Goal: Task Accomplishment & Management: Complete application form

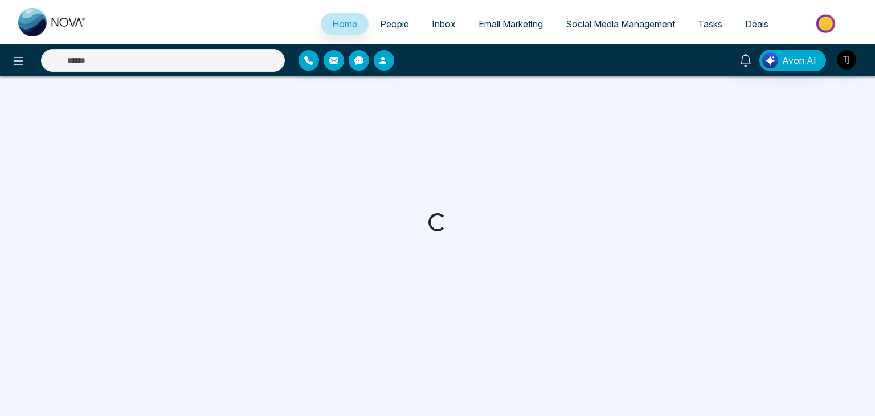
select select "*"
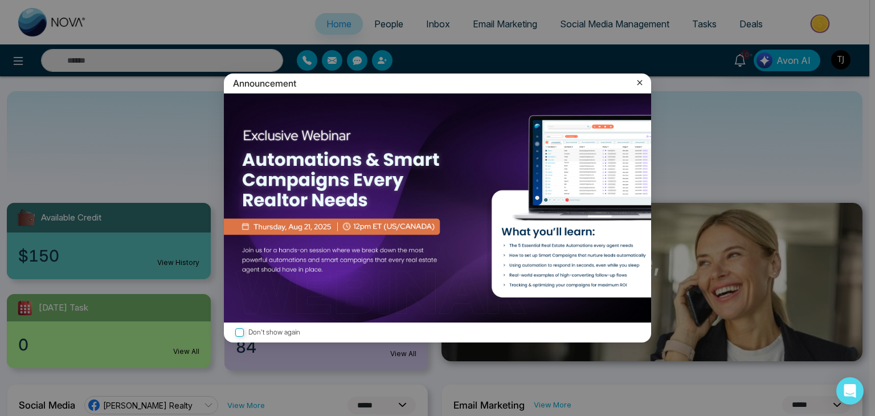
click at [638, 81] on icon at bounding box center [640, 82] width 5 height 5
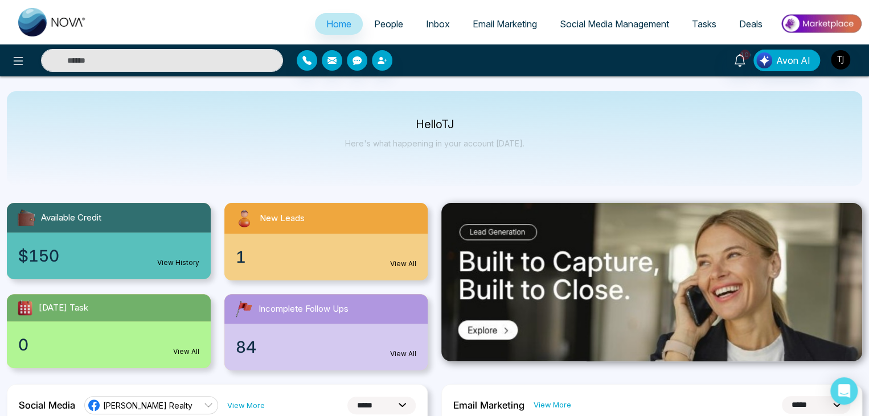
click at [707, 31] on link "Tasks" at bounding box center [704, 24] width 47 height 22
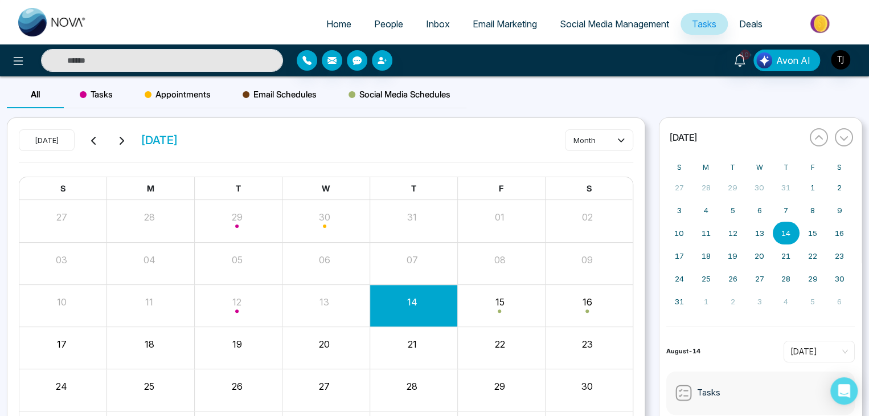
click at [175, 86] on div "Appointments" at bounding box center [178, 94] width 98 height 27
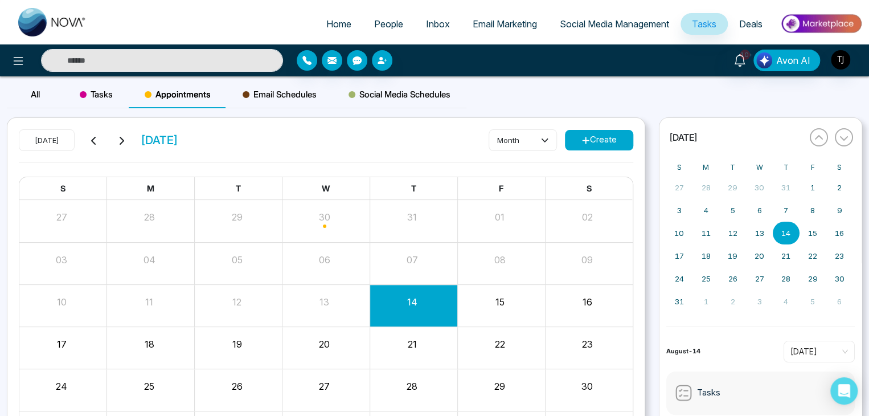
click at [570, 138] on button "Create" at bounding box center [599, 140] width 68 height 21
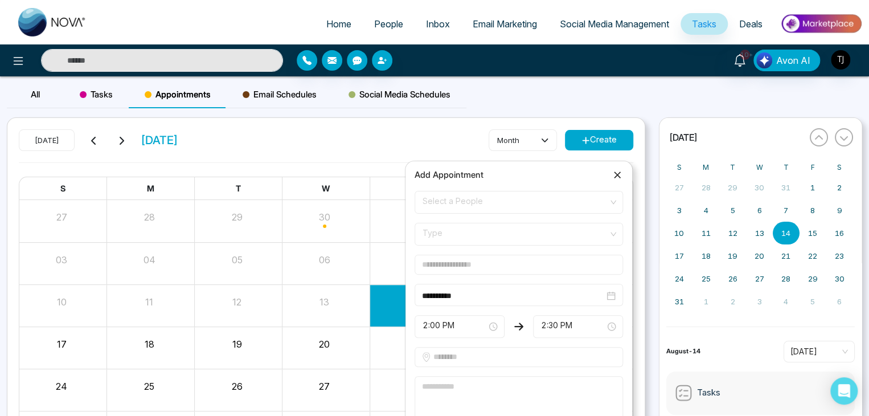
click at [552, 203] on span "Select a People" at bounding box center [519, 202] width 193 height 19
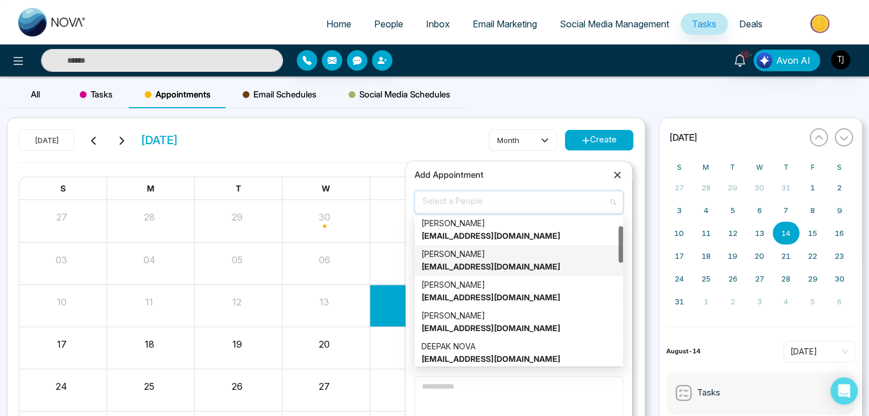
scroll to position [36, 0]
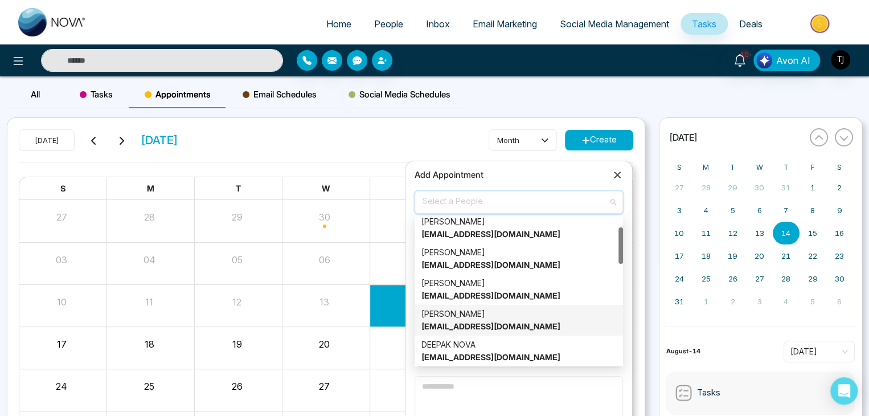
click at [538, 330] on div "Alin S [EMAIL_ADDRESS][DOMAIN_NAME]" at bounding box center [519, 320] width 195 height 25
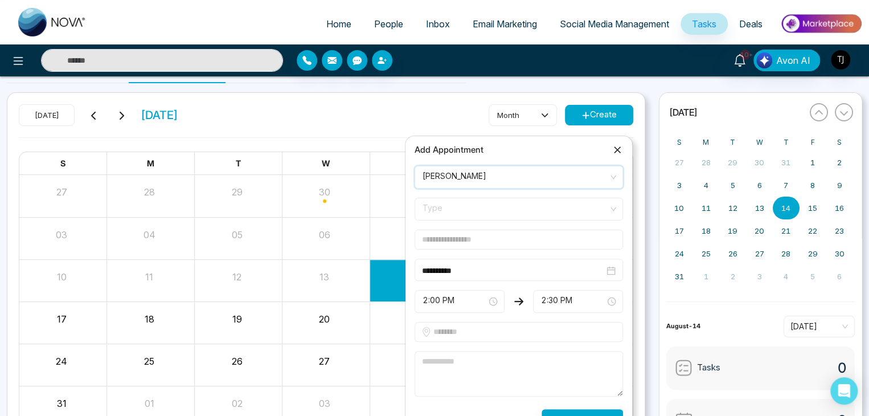
scroll to position [0, 0]
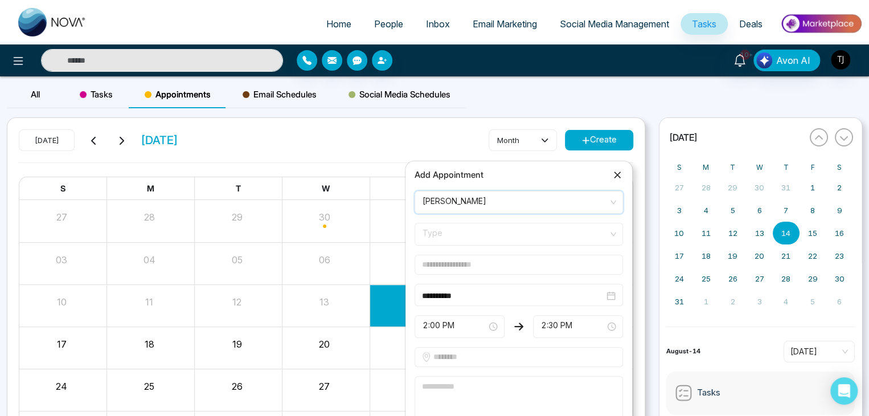
click at [564, 233] on span "Type" at bounding box center [519, 233] width 193 height 19
click at [566, 234] on span "Type" at bounding box center [519, 233] width 193 height 19
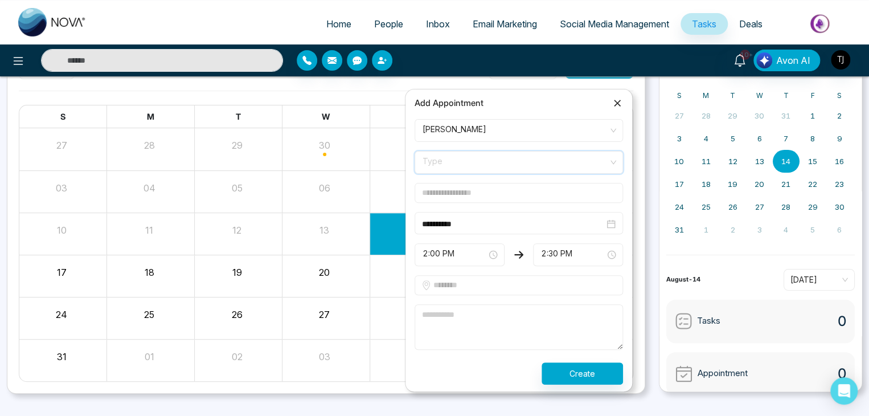
scroll to position [72, 0]
click at [583, 157] on span "Type" at bounding box center [519, 161] width 193 height 19
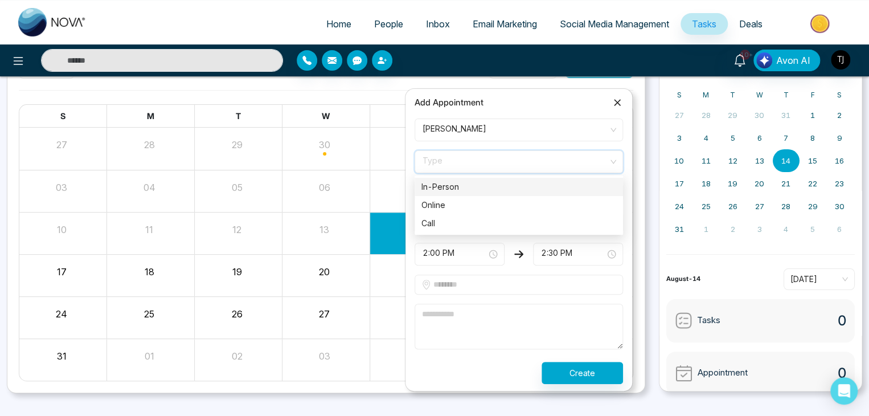
click at [583, 157] on span "Type" at bounding box center [519, 161] width 193 height 19
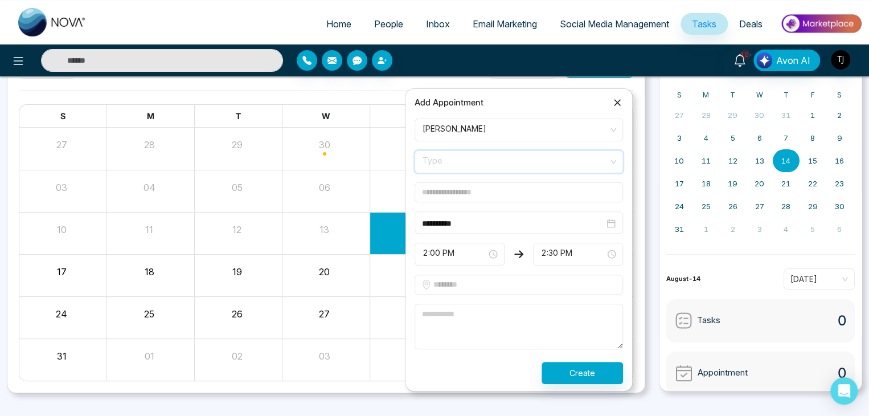
click at [573, 189] on input "text" at bounding box center [519, 192] width 209 height 20
click at [579, 166] on span "Type" at bounding box center [519, 161] width 193 height 19
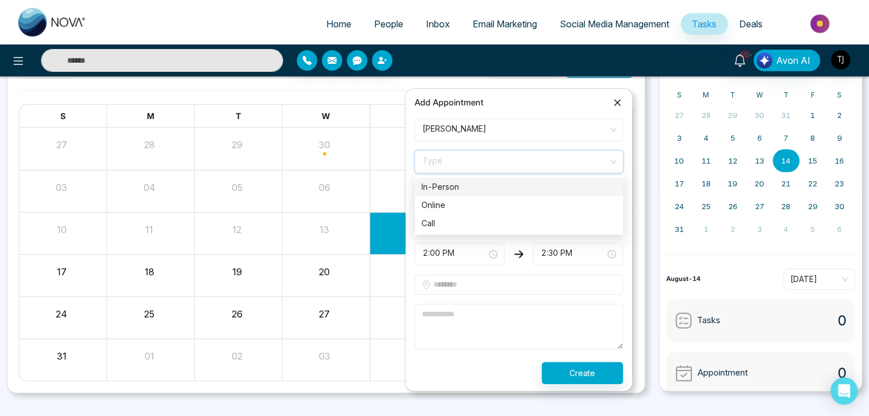
click at [576, 183] on div "In-Person" at bounding box center [519, 187] width 195 height 13
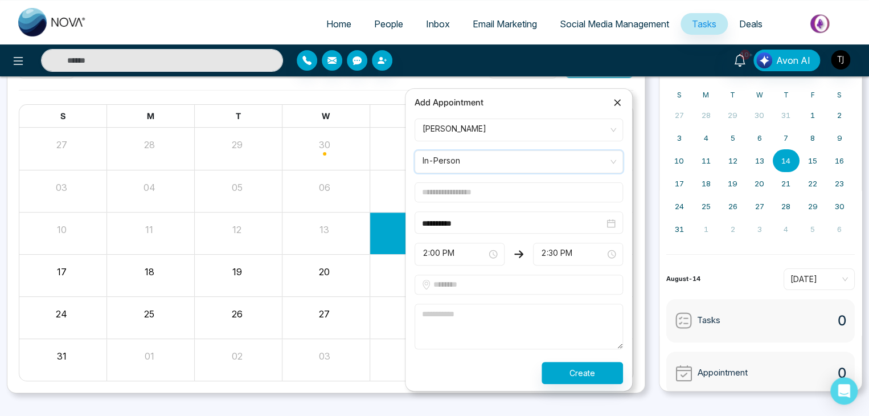
click at [561, 192] on input "text" at bounding box center [519, 192] width 209 height 20
click at [582, 176] on form "**********" at bounding box center [519, 252] width 222 height 266
click at [578, 195] on input "text" at bounding box center [519, 192] width 209 height 20
type input "*******"
click at [558, 280] on input "text" at bounding box center [519, 285] width 209 height 20
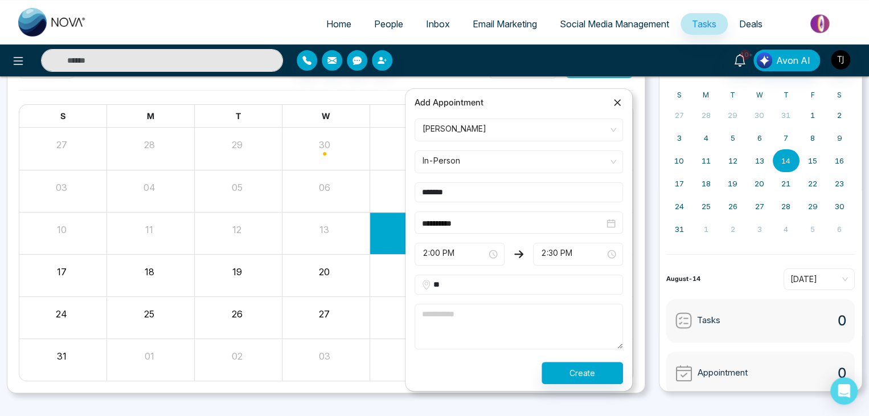
type input "*"
type input "**********"
click at [557, 306] on textarea at bounding box center [519, 327] width 209 height 46
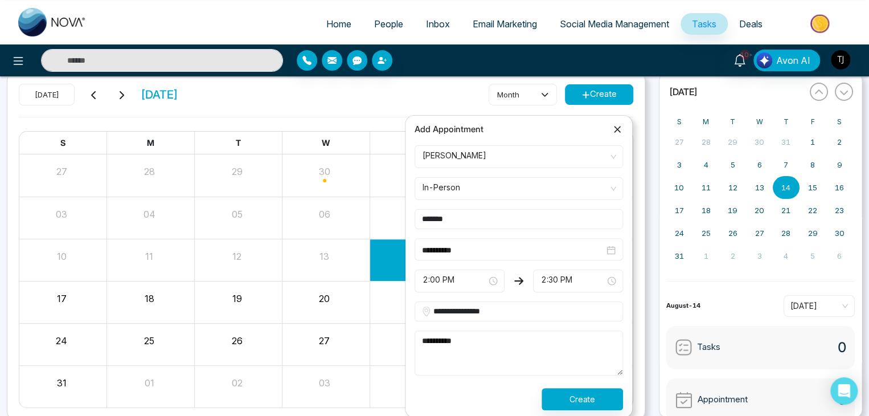
scroll to position [46, 0]
type textarea "**********"
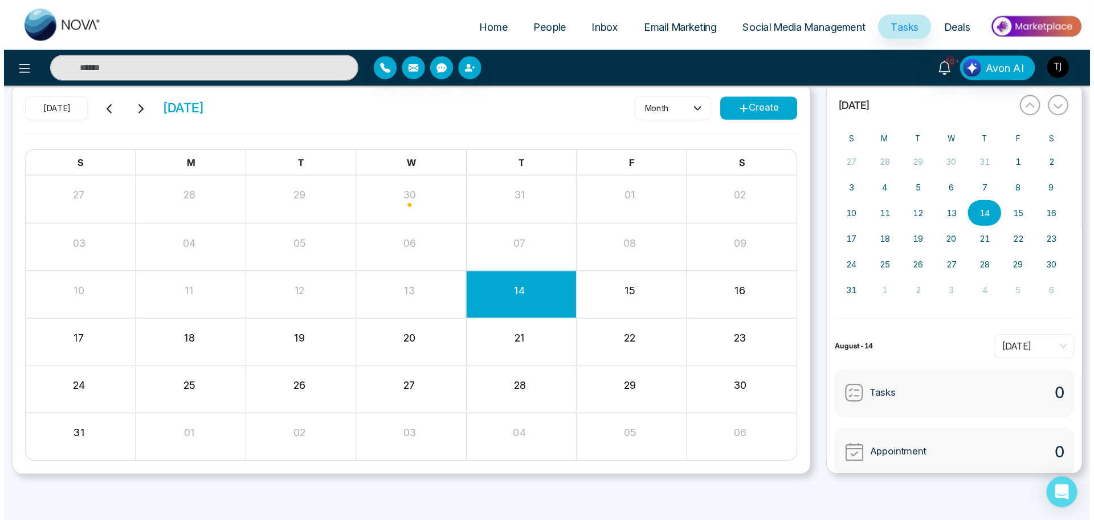
scroll to position [0, 0]
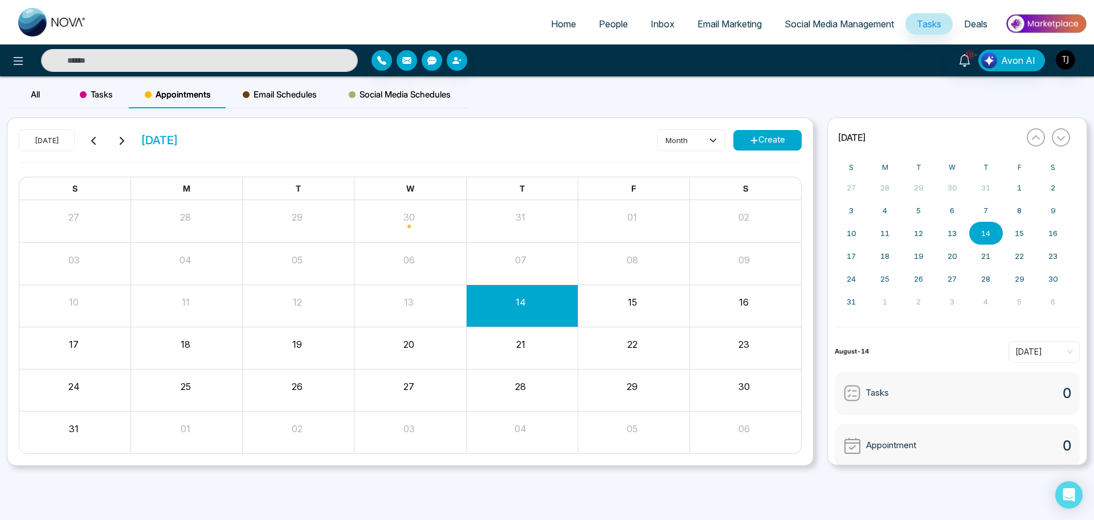
drag, startPoint x: 866, startPoint y: 0, endPoint x: 777, endPoint y: 147, distance: 172.1
click at [777, 147] on button "Create" at bounding box center [767, 140] width 68 height 21
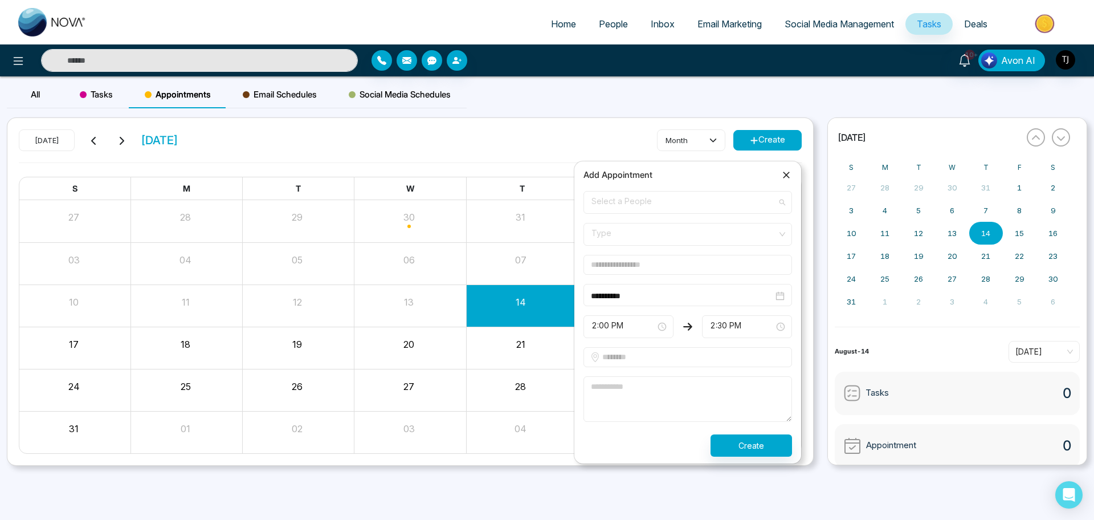
click at [726, 195] on span "Select a People" at bounding box center [687, 202] width 193 height 19
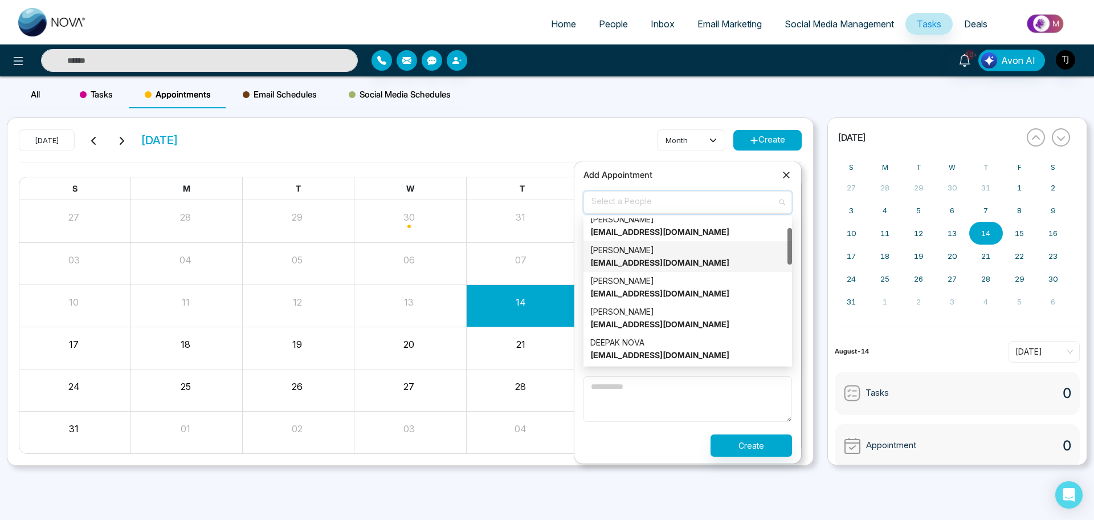
scroll to position [40, 0]
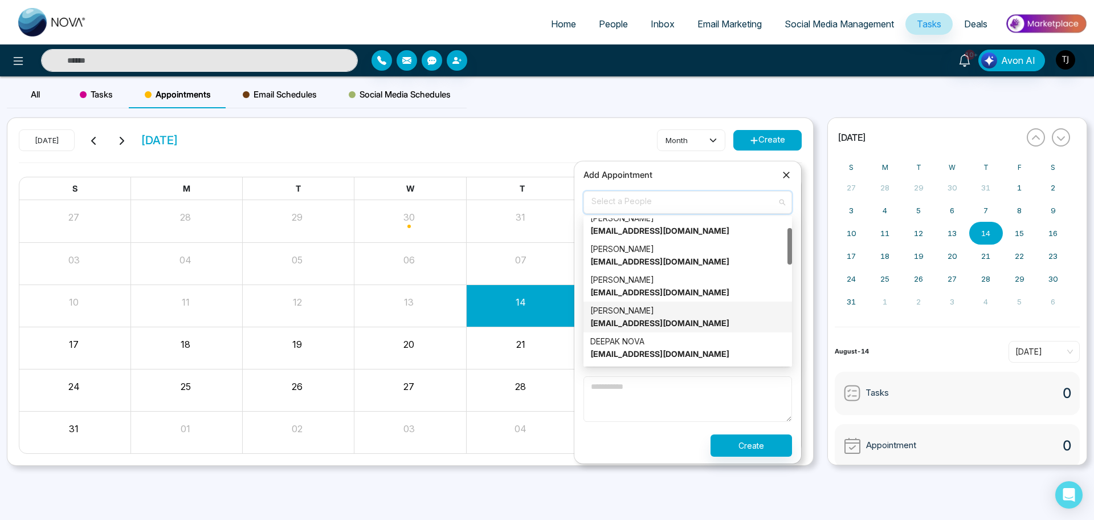
click at [715, 311] on div "Alin S [EMAIL_ADDRESS][DOMAIN_NAME]" at bounding box center [687, 316] width 195 height 25
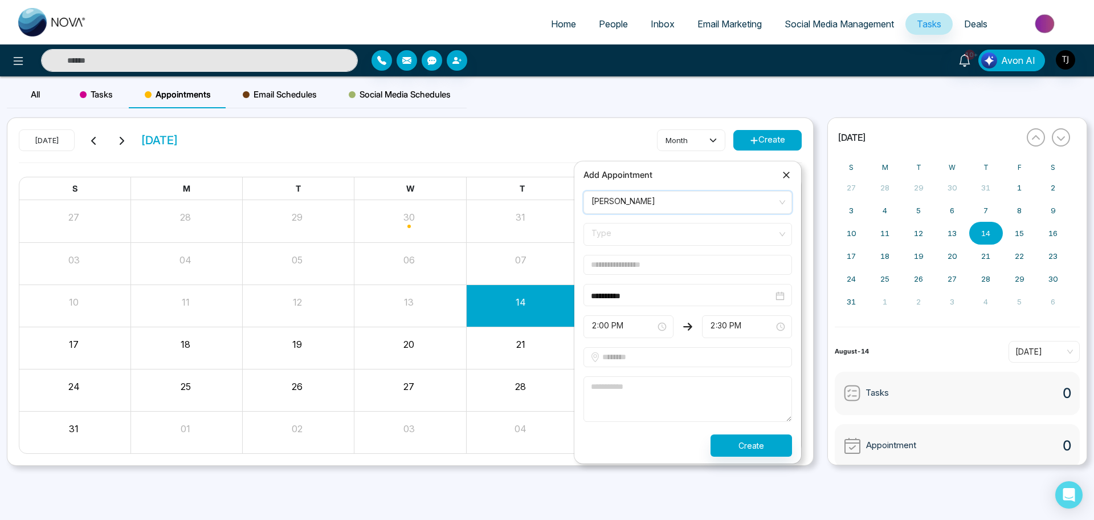
click at [708, 238] on span "Type" at bounding box center [687, 233] width 193 height 19
click at [708, 260] on div "In-Person" at bounding box center [687, 259] width 195 height 13
click at [706, 267] on input "text" at bounding box center [687, 265] width 209 height 20
type input "*******"
click at [697, 359] on input "text" at bounding box center [687, 357] width 209 height 20
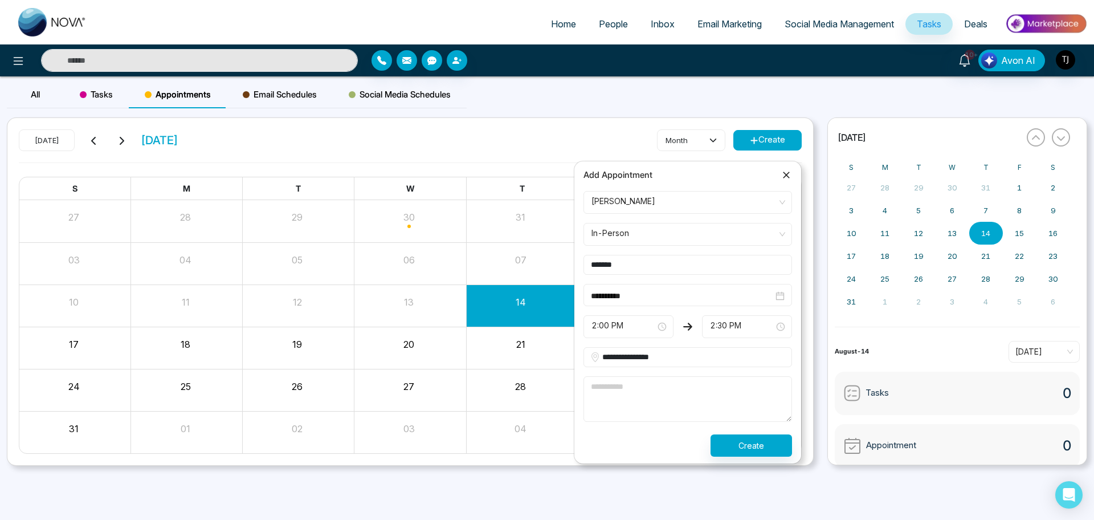
type input "**********"
click at [693, 390] on textarea at bounding box center [687, 399] width 209 height 46
type textarea "*******"
click at [790, 175] on icon at bounding box center [786, 174] width 11 height 11
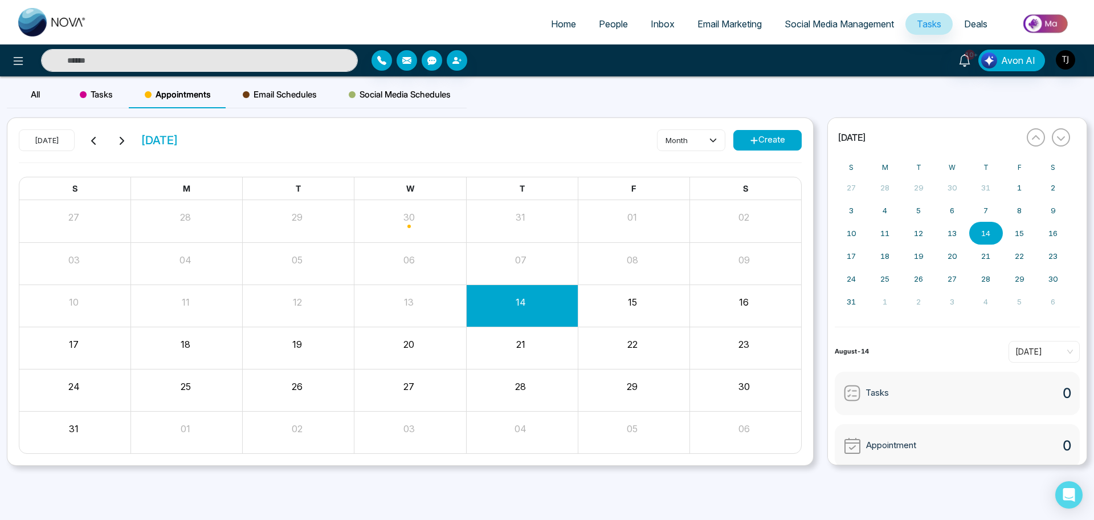
click at [747, 140] on button "Create" at bounding box center [767, 140] width 68 height 21
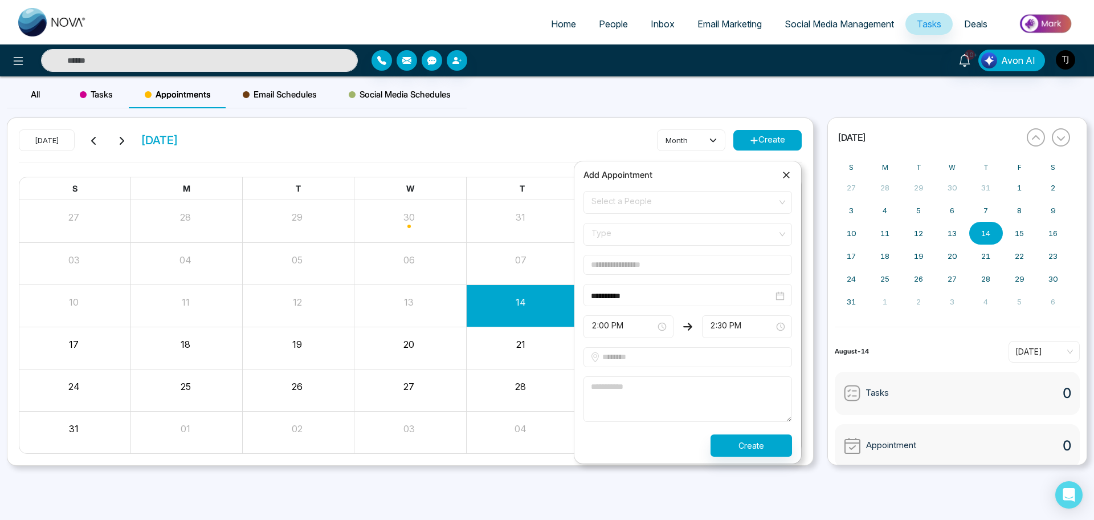
click at [750, 202] on span "Select a People" at bounding box center [687, 202] width 193 height 19
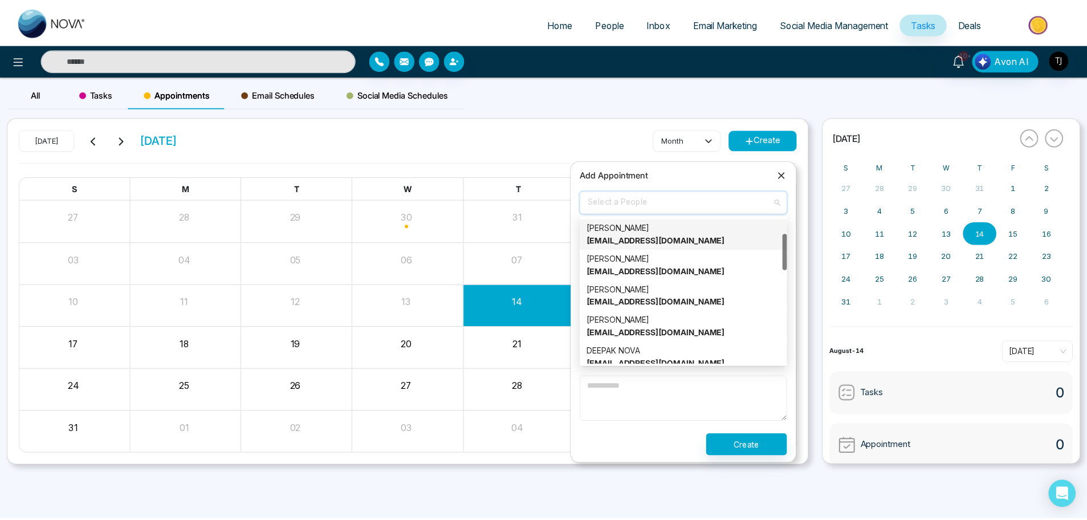
scroll to position [63, 0]
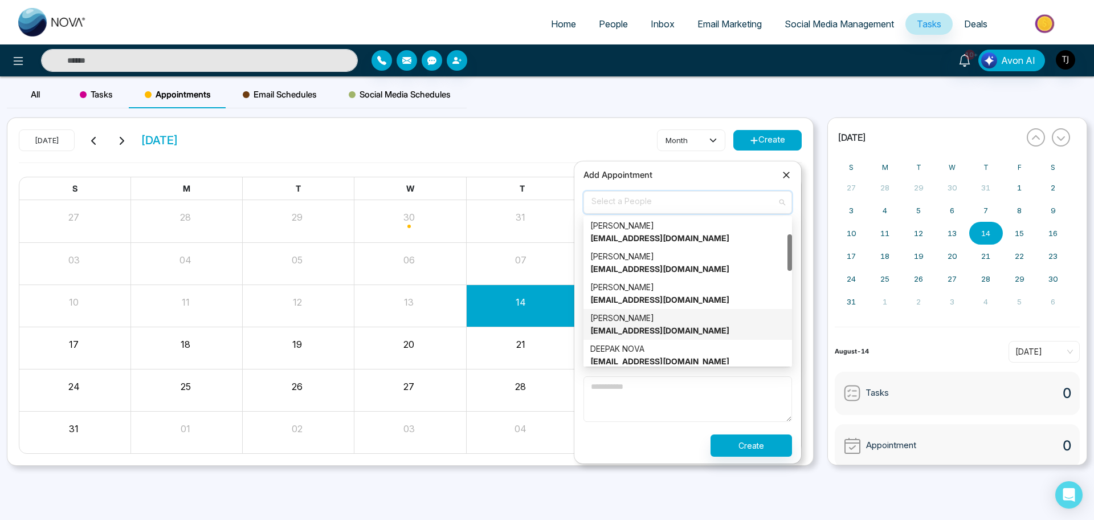
click at [735, 321] on div "Alin S [EMAIL_ADDRESS][DOMAIN_NAME]" at bounding box center [687, 324] width 195 height 25
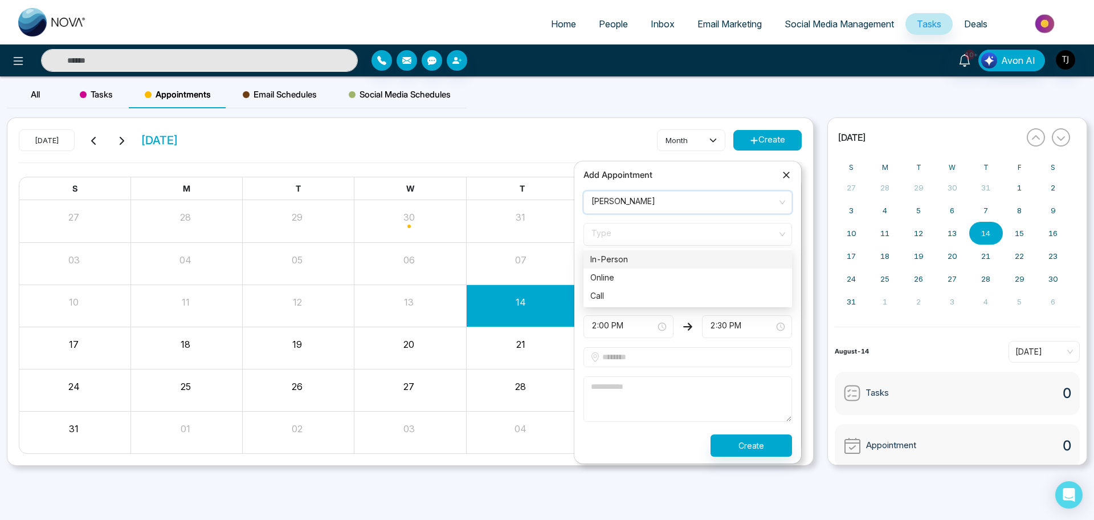
click at [747, 242] on span "Type" at bounding box center [687, 233] width 193 height 19
click at [653, 230] on span "Type" at bounding box center [687, 233] width 193 height 19
drag, startPoint x: 655, startPoint y: 234, endPoint x: 661, endPoint y: 260, distance: 27.5
click at [661, 246] on div "Type In-Person Online In-Person Online Call" at bounding box center [687, 234] width 209 height 23
click at [661, 260] on div "In-Person" at bounding box center [687, 259] width 195 height 13
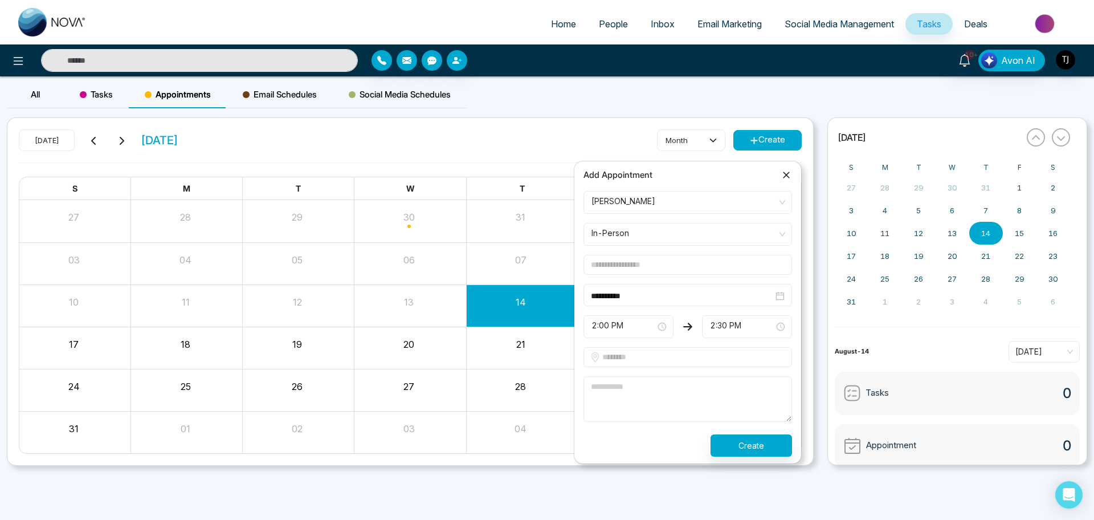
click at [666, 271] on input "text" at bounding box center [687, 265] width 209 height 20
type input "*******"
click at [672, 364] on input "text" at bounding box center [687, 357] width 209 height 20
type input "**********"
click at [680, 393] on textarea at bounding box center [687, 399] width 209 height 46
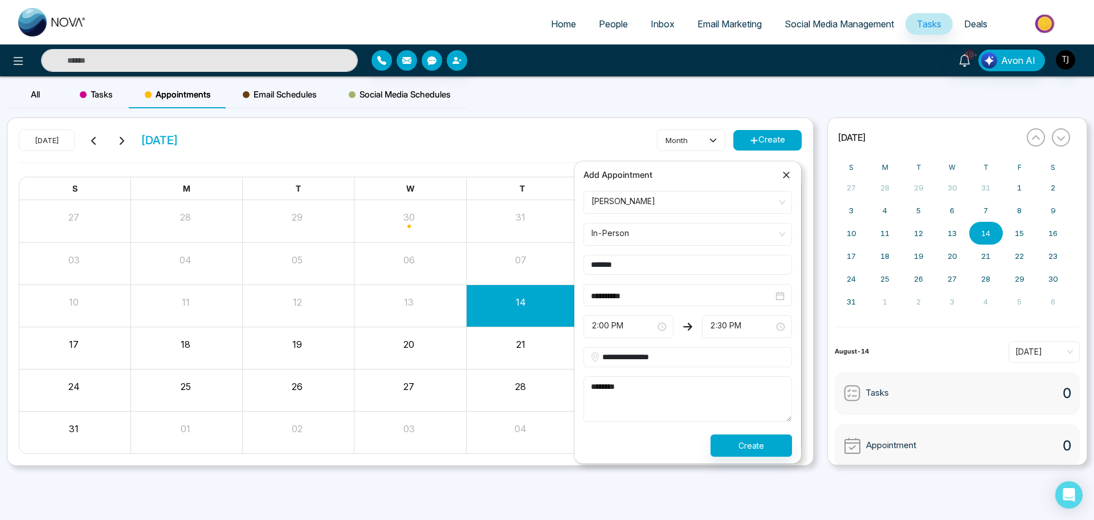
type textarea "*******"
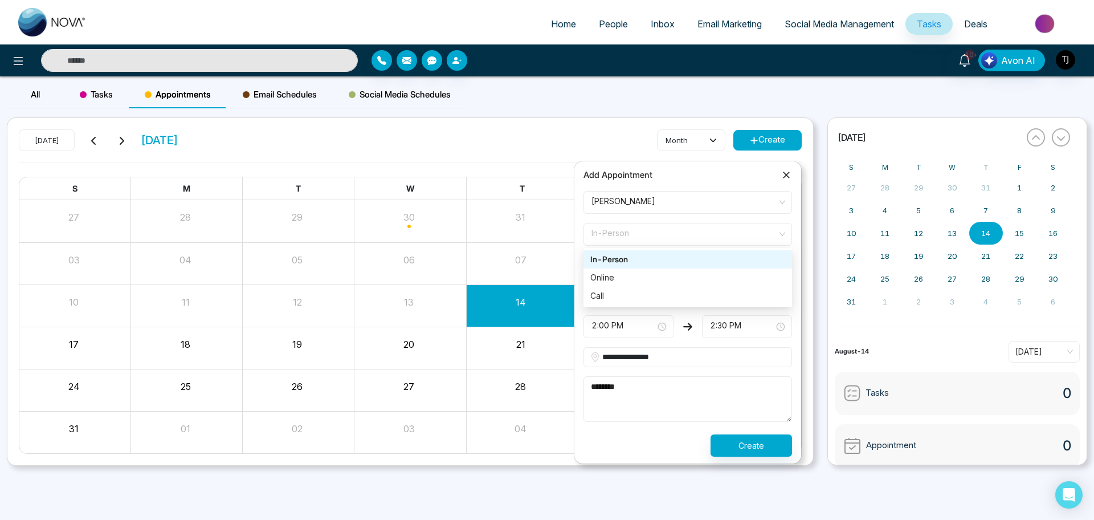
click at [692, 231] on span "In-Person" at bounding box center [687, 233] width 193 height 19
click at [695, 276] on div "Online" at bounding box center [687, 277] width 195 height 13
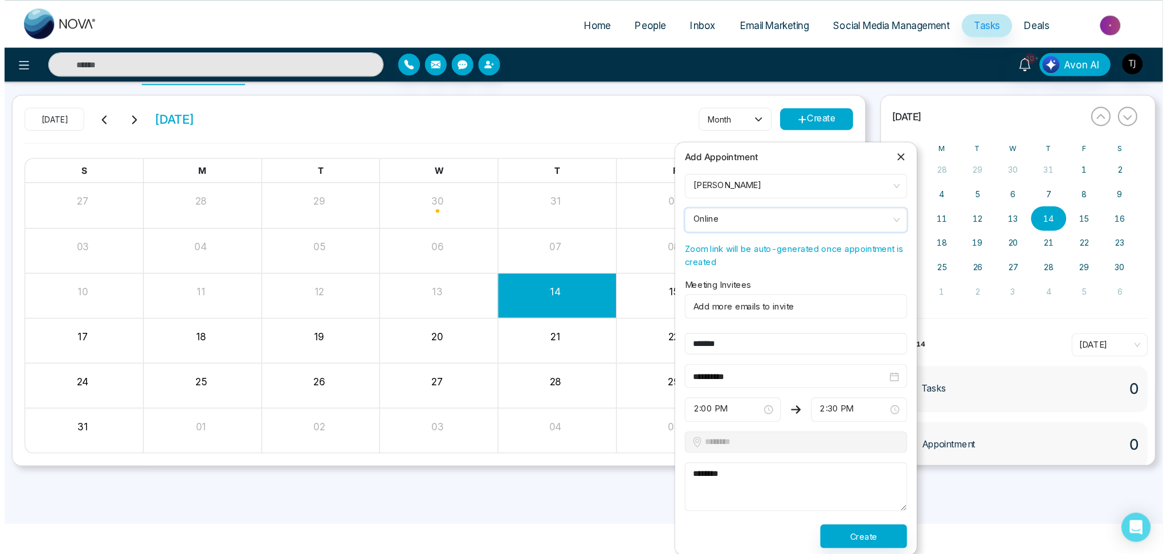
scroll to position [0, 0]
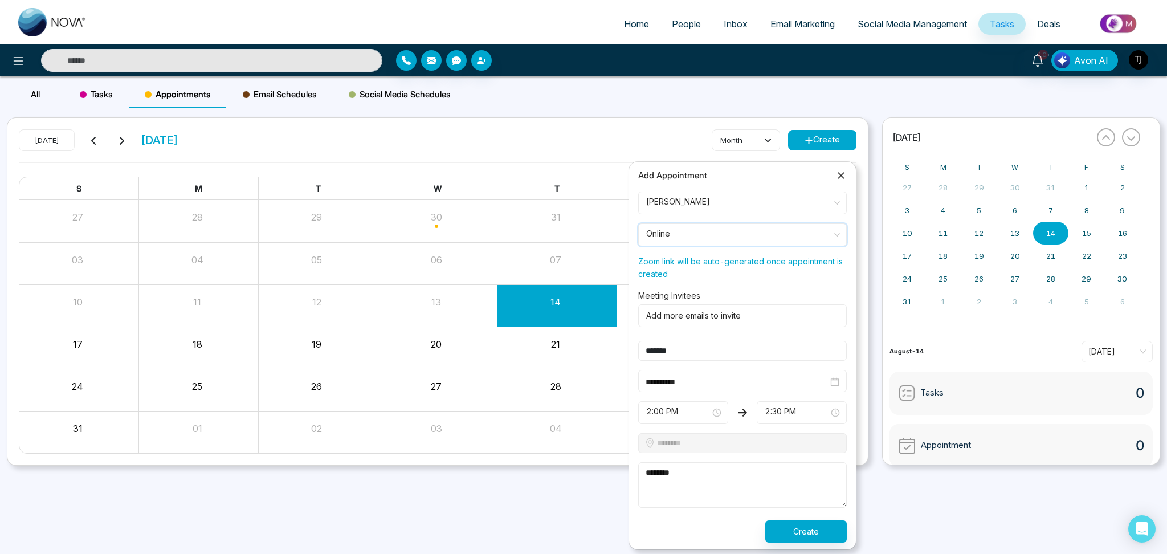
drag, startPoint x: 1078, startPoint y: 0, endPoint x: 868, endPoint y: 105, distance: 234.7
click at [868, 105] on div "All Tasks Appointments Email Schedules Social Media Schedules" at bounding box center [583, 99] width 1167 height 36
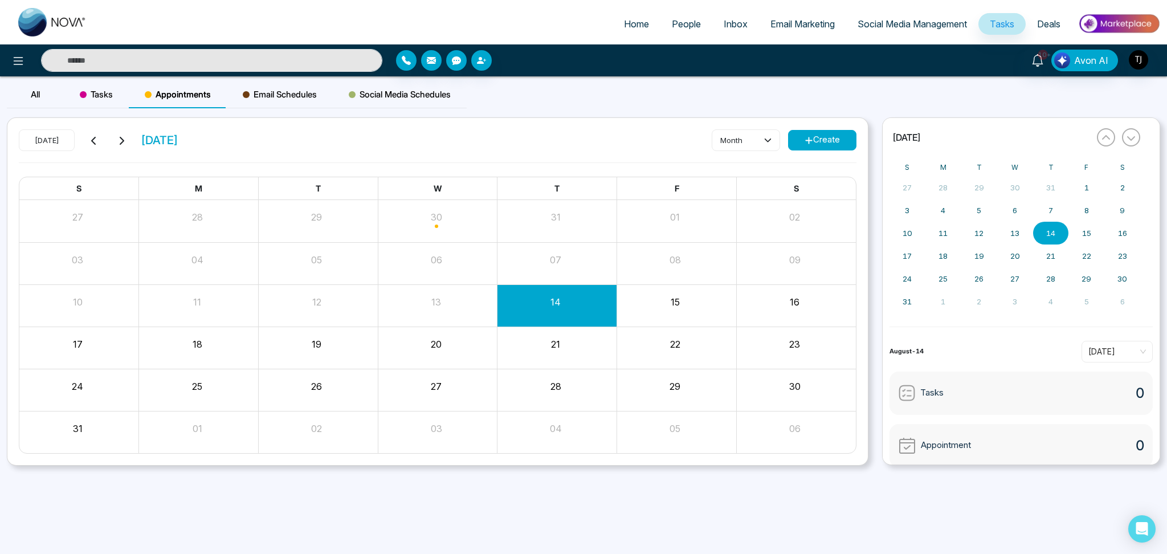
click at [821, 132] on button "Create" at bounding box center [822, 140] width 68 height 21
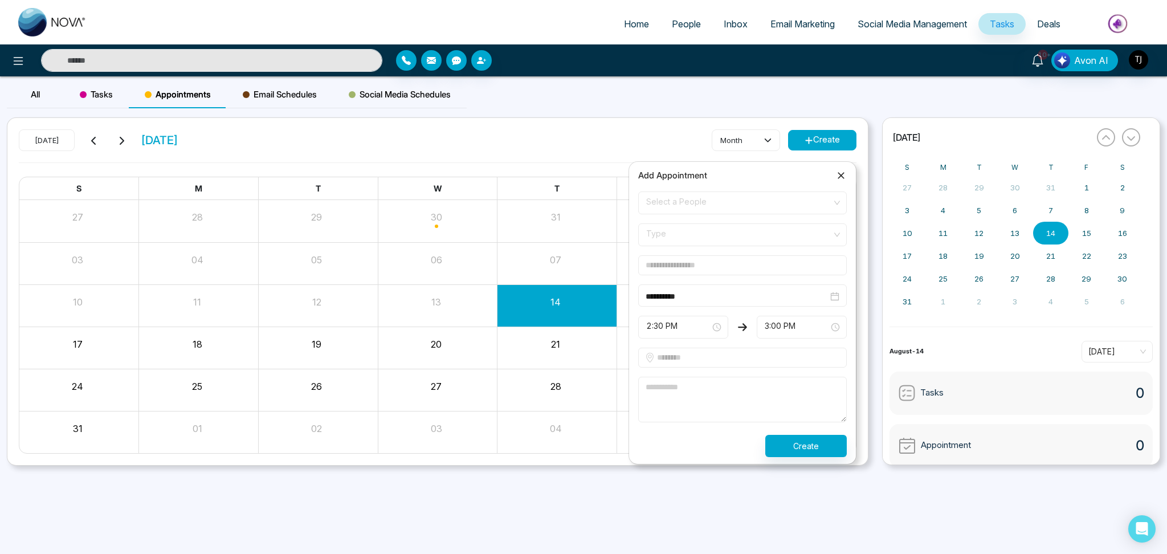
click at [772, 202] on span "Select a People" at bounding box center [742, 202] width 193 height 19
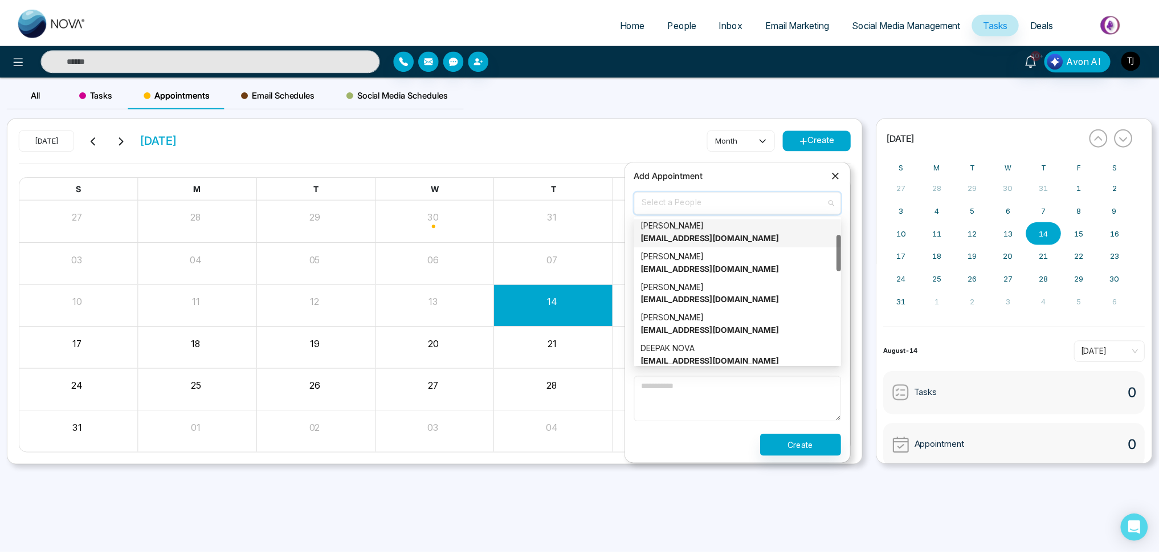
scroll to position [107, 0]
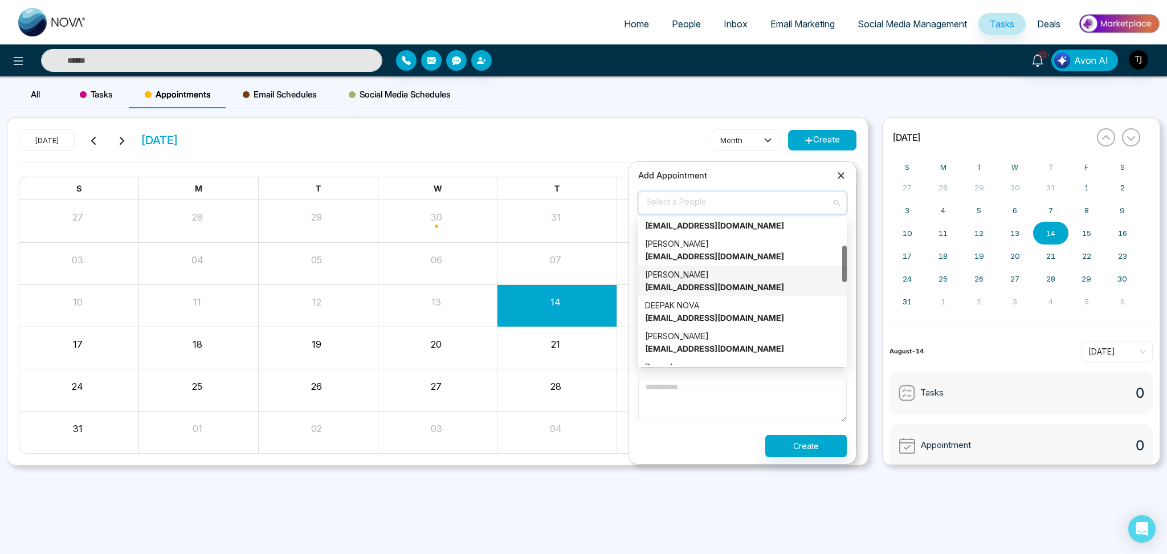
click at [769, 277] on div "Alin S [EMAIL_ADDRESS][DOMAIN_NAME]" at bounding box center [742, 280] width 195 height 25
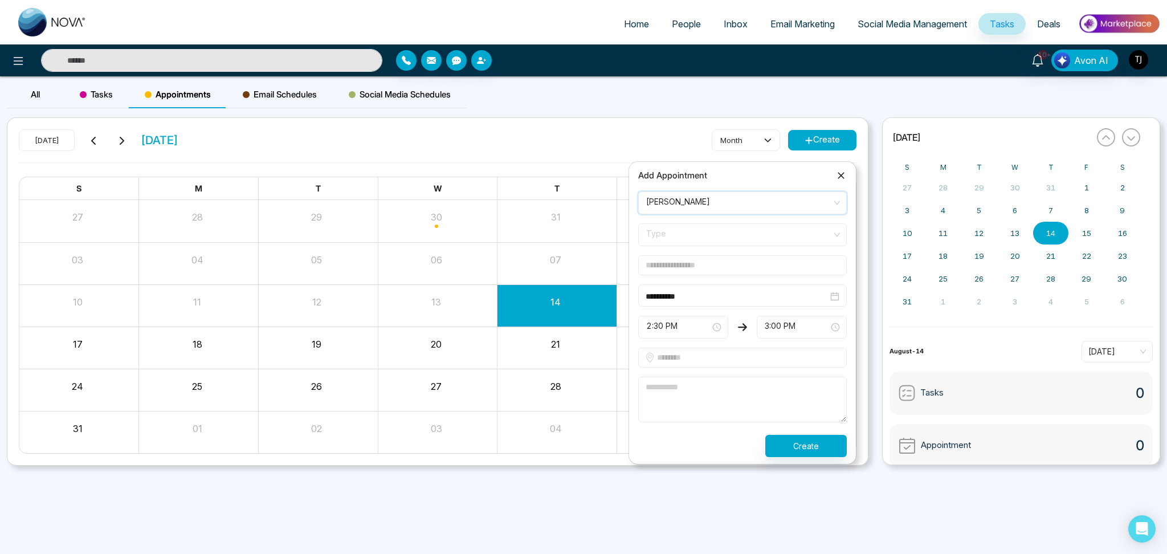
click at [769, 230] on span "Type" at bounding box center [742, 234] width 193 height 19
click at [769, 283] on div "Online" at bounding box center [742, 278] width 195 height 13
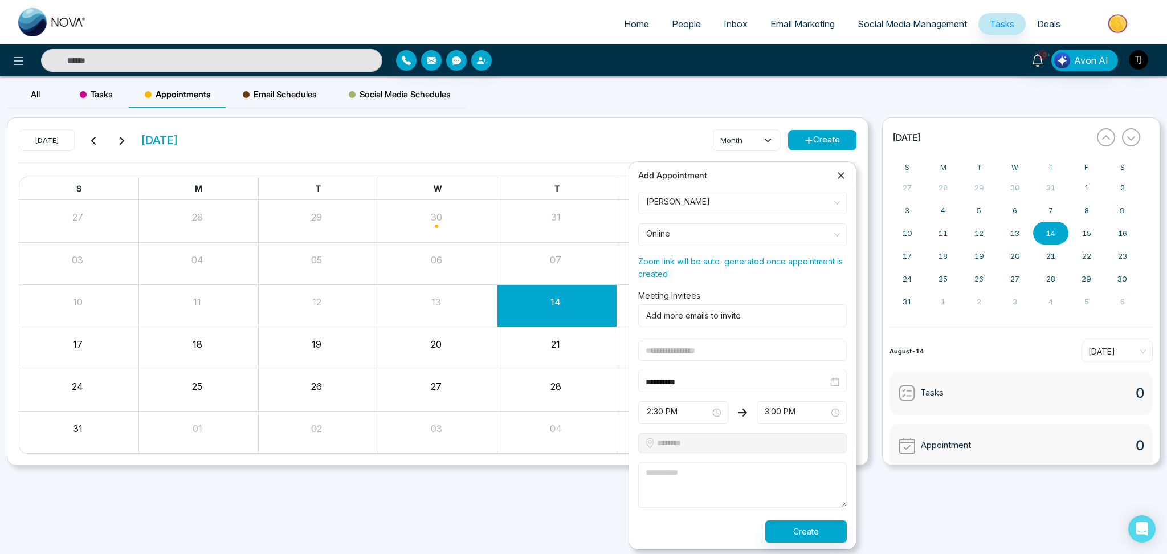
click at [770, 346] on input "text" at bounding box center [742, 351] width 209 height 20
type input "*******"
click at [722, 415] on textarea at bounding box center [742, 485] width 209 height 46
click at [745, 319] on div at bounding box center [740, 316] width 197 height 14
type textarea "*******"
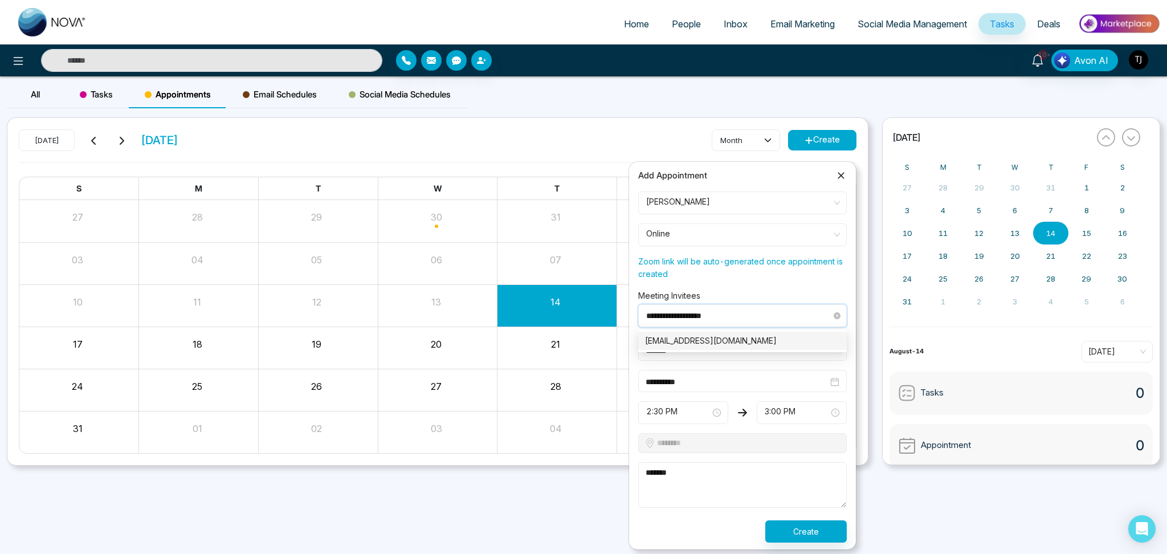
type input "**********"
click at [751, 345] on div "[EMAIL_ADDRESS][DOMAIN_NAME]" at bounding box center [742, 340] width 195 height 13
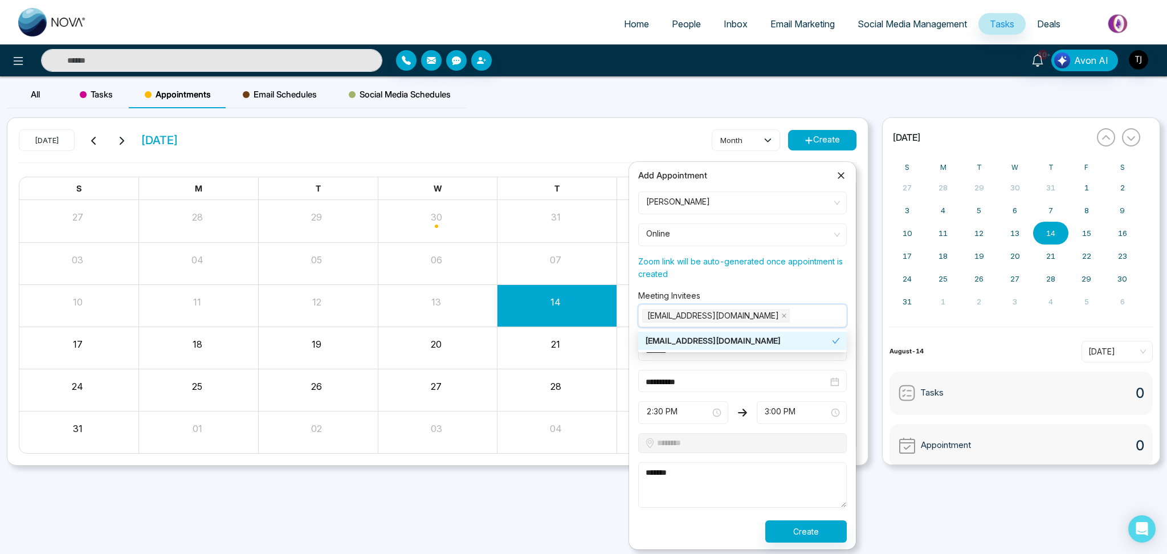
click at [762, 283] on form "**********" at bounding box center [742, 366] width 222 height 351
click at [758, 229] on span "Online" at bounding box center [742, 234] width 193 height 19
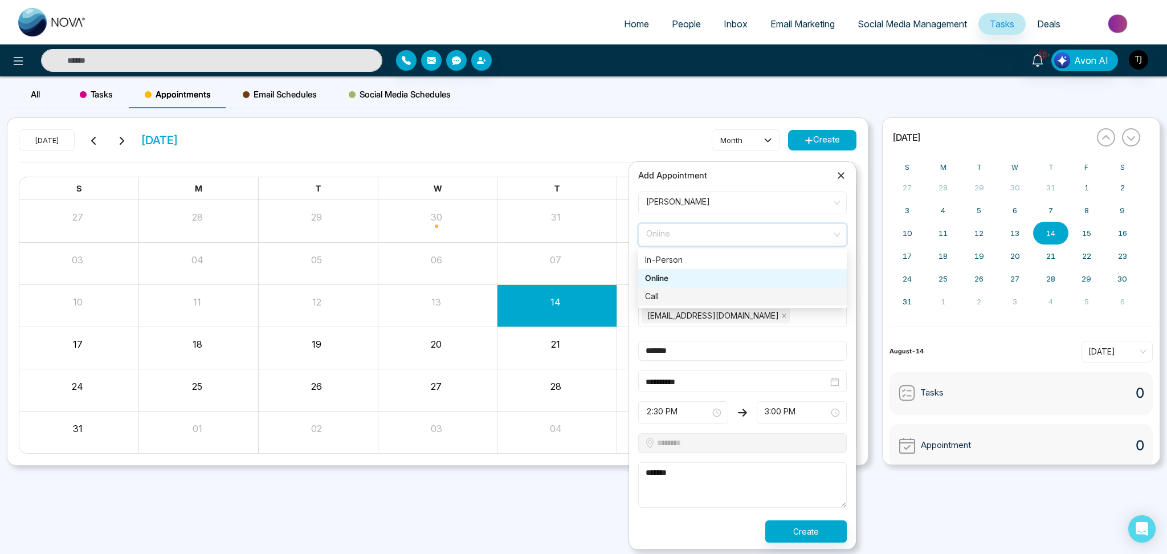
click at [749, 294] on div "Call" at bounding box center [742, 296] width 195 height 13
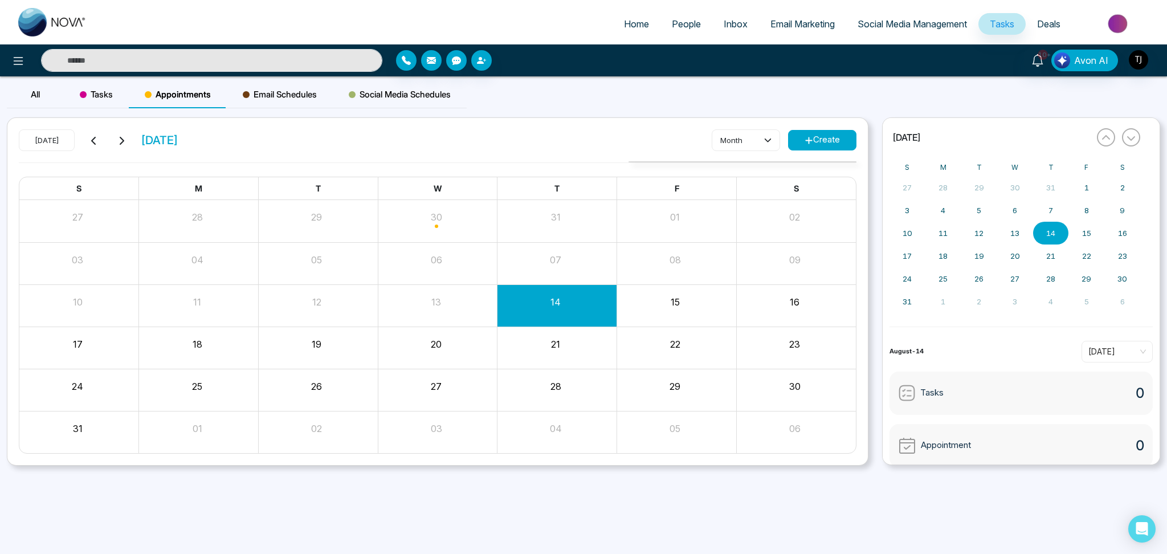
click at [386, 94] on span "Social Media Schedules" at bounding box center [400, 95] width 102 height 14
click at [35, 99] on span "All" at bounding box center [35, 94] width 9 height 11
click at [624, 21] on span "Home" at bounding box center [636, 23] width 25 height 11
select select "*"
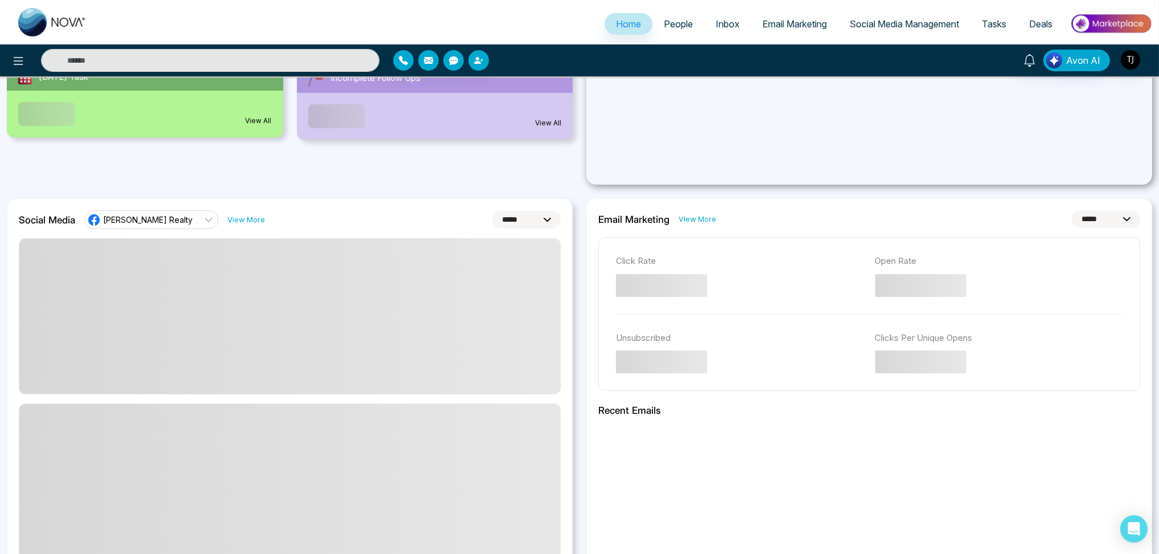
scroll to position [246, 0]
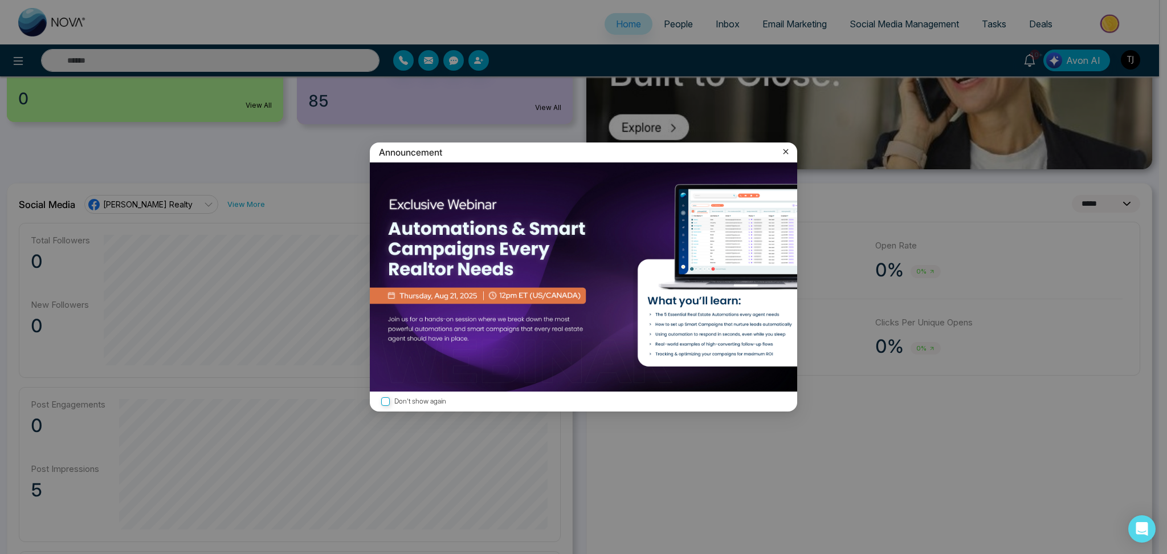
click at [782, 148] on icon at bounding box center [785, 151] width 11 height 11
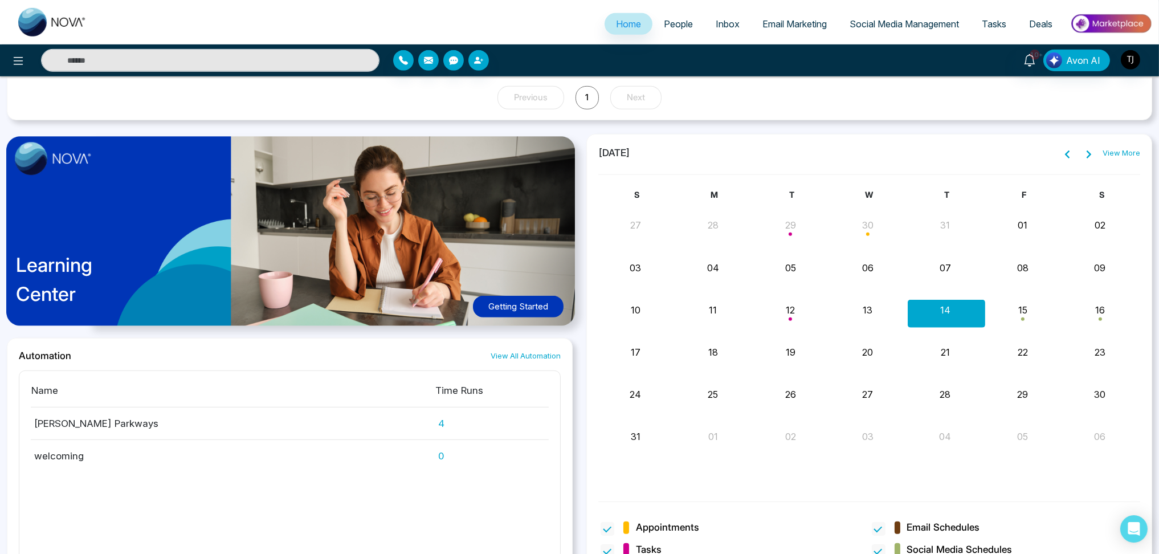
scroll to position [1247, 0]
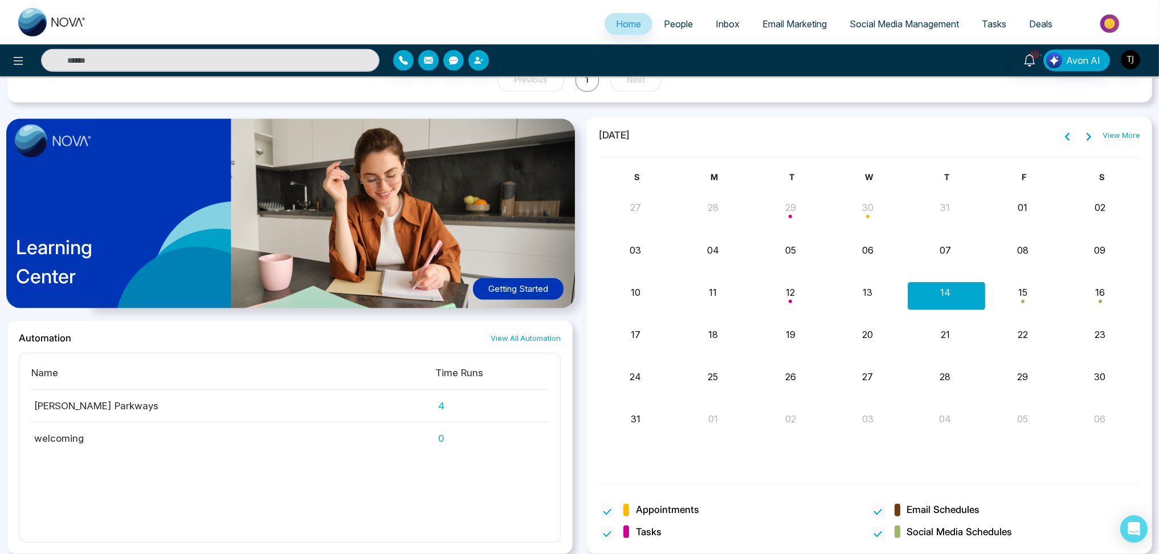
click at [525, 288] on button "Getting Started" at bounding box center [518, 289] width 91 height 22
click at [875, 22] on link "Tasks" at bounding box center [993, 24] width 47 height 22
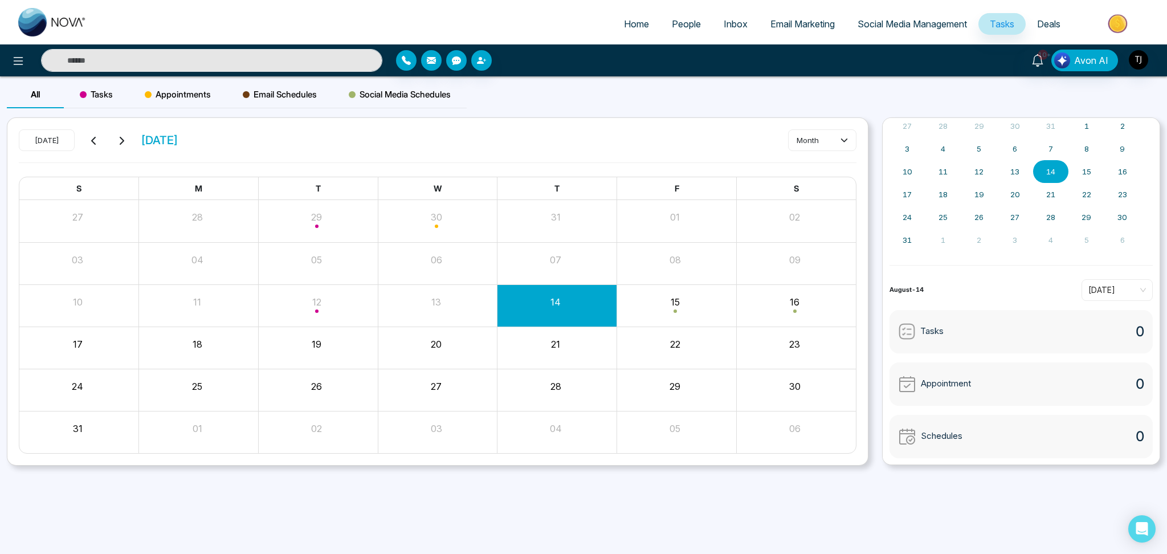
scroll to position [61, 0]
click at [875, 294] on span "[DATE]" at bounding box center [1117, 290] width 58 height 17
click at [875, 366] on div "Next Week" at bounding box center [1110, 369] width 58 height 13
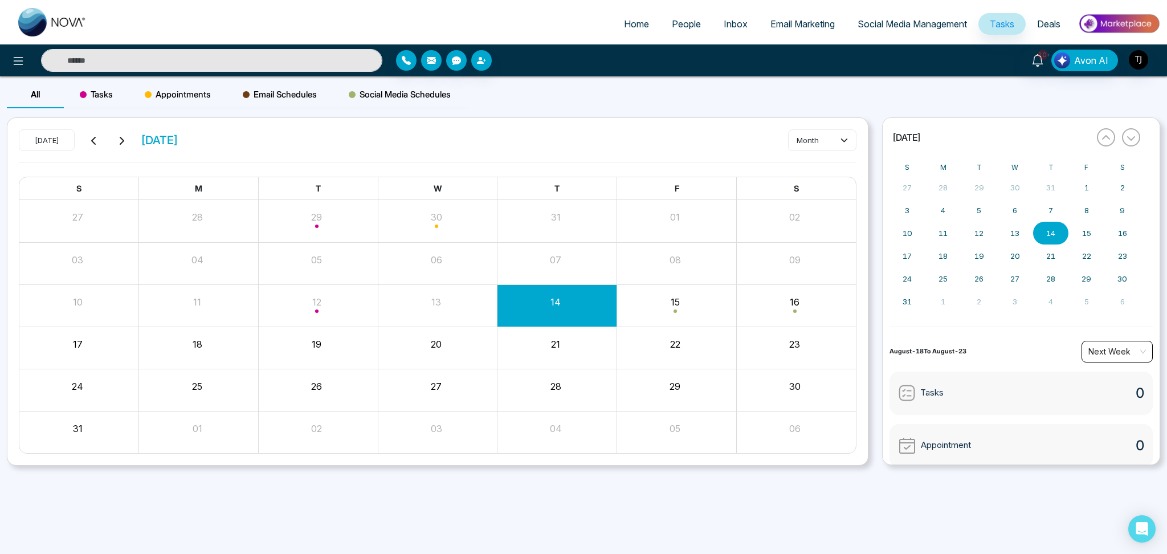
scroll to position [62, 0]
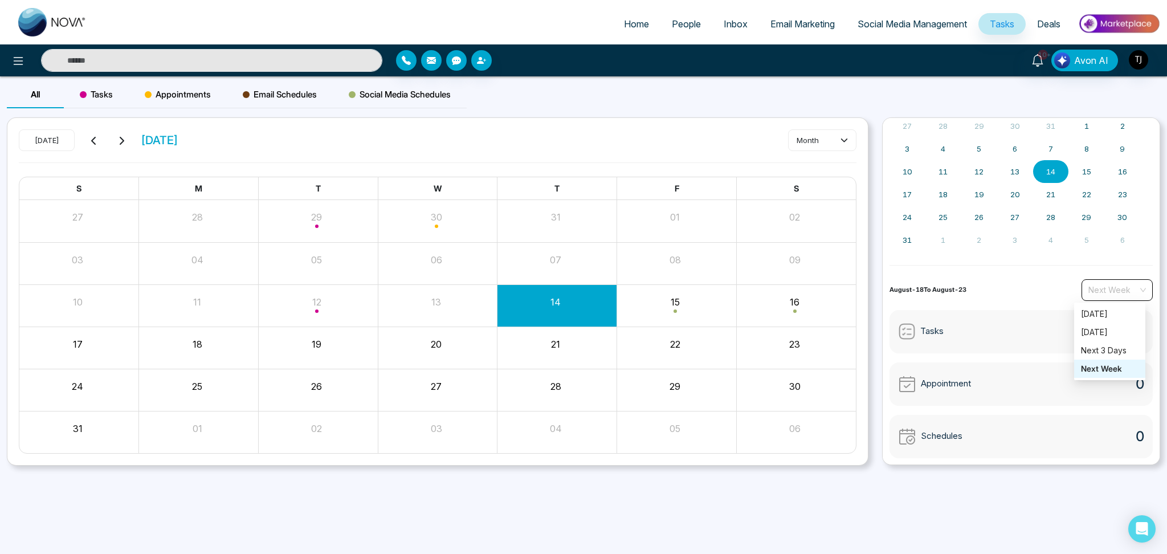
click at [875, 281] on span "Next Week" at bounding box center [1117, 289] width 58 height 17
click at [875, 349] on div "Next 3 Days" at bounding box center [1110, 350] width 58 height 13
click at [875, 286] on span "Next 3 Days" at bounding box center [1117, 289] width 58 height 17
click at [623, 35] on li "Home" at bounding box center [637, 24] width 48 height 23
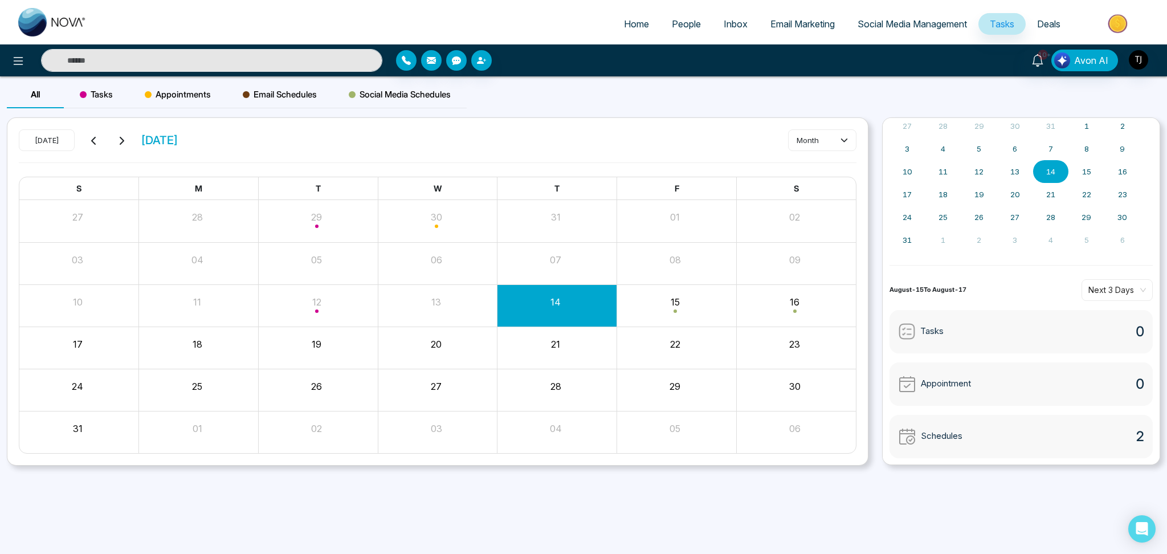
click at [90, 94] on span "Tasks" at bounding box center [96, 95] width 33 height 14
click at [839, 139] on button "Create" at bounding box center [822, 140] width 68 height 21
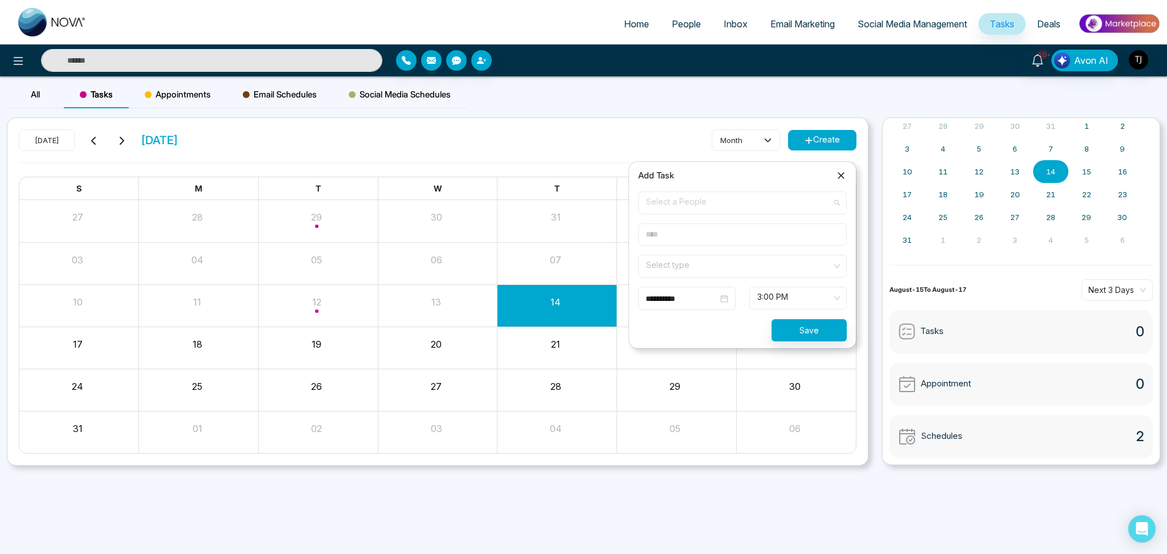
click at [746, 197] on span "Select a People" at bounding box center [742, 202] width 193 height 19
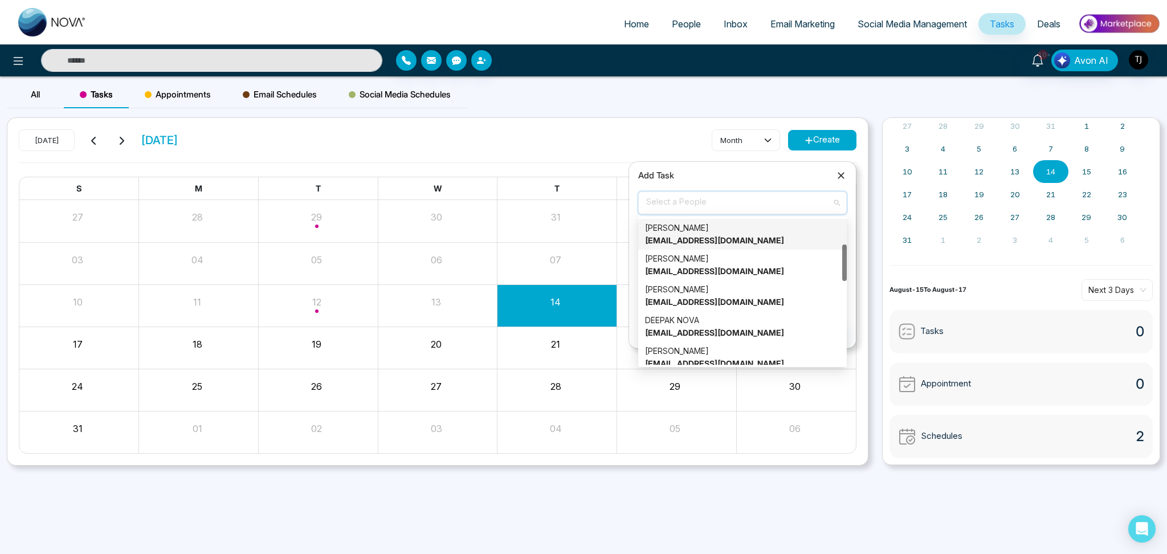
scroll to position [104, 0]
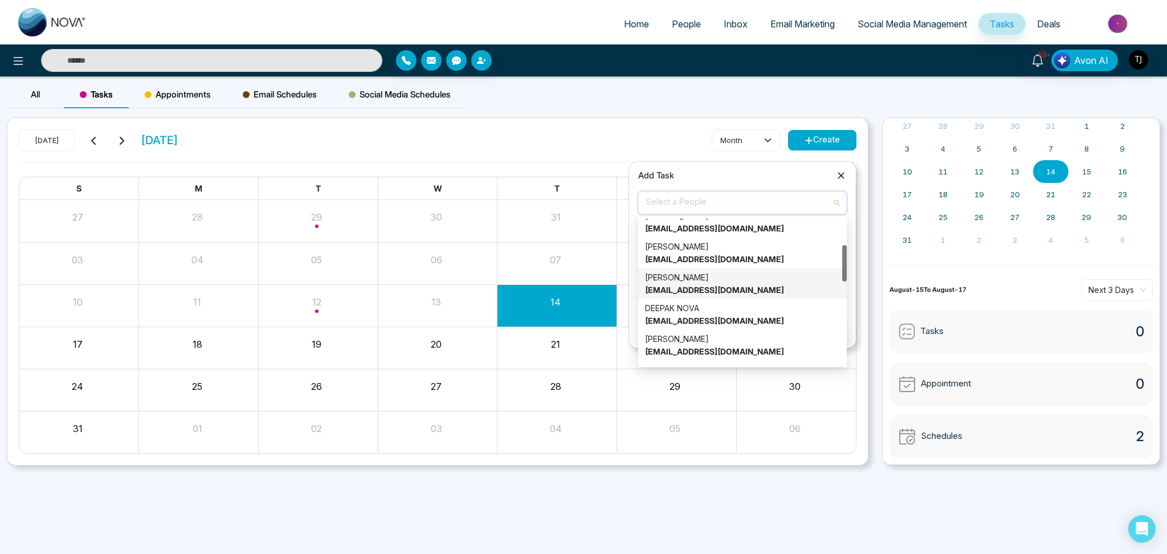
click at [761, 278] on div "Alin S [EMAIL_ADDRESS][DOMAIN_NAME]" at bounding box center [742, 283] width 195 height 25
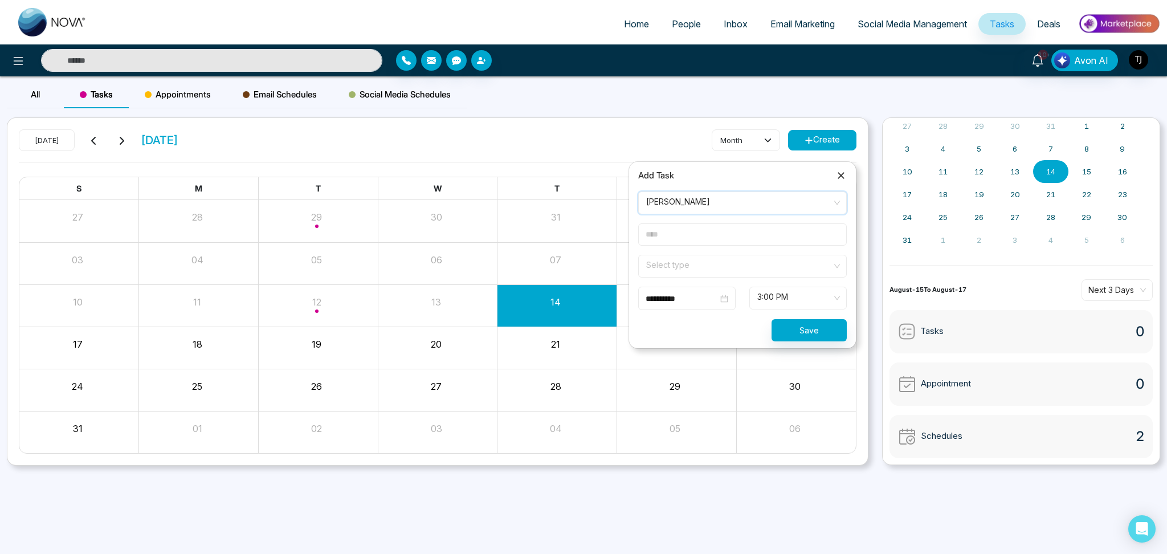
click at [756, 239] on input "text" at bounding box center [742, 234] width 209 height 22
type input "****"
click at [756, 259] on input "search" at bounding box center [738, 263] width 187 height 17
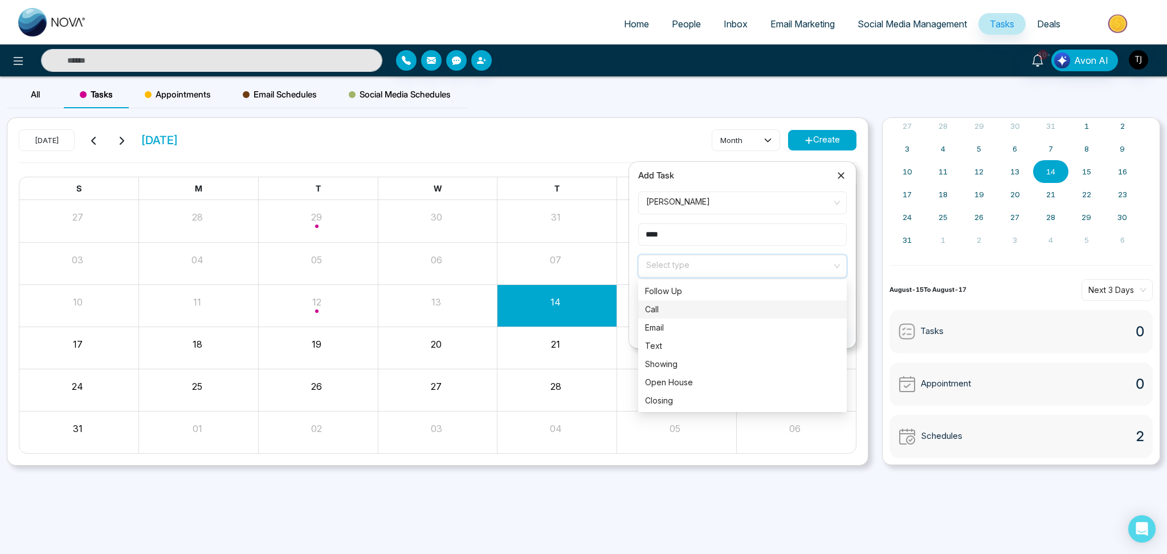
click at [755, 315] on div "Call" at bounding box center [742, 309] width 195 height 13
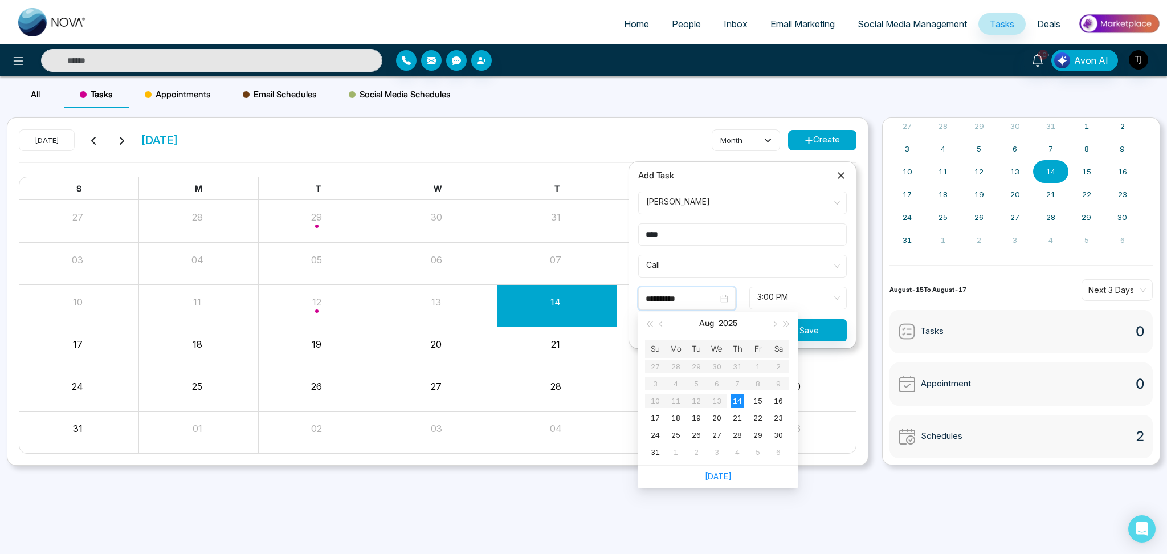
click at [697, 295] on input "**********" at bounding box center [682, 298] width 72 height 13
type input "**********"
click at [754, 400] on div "15" at bounding box center [758, 401] width 14 height 14
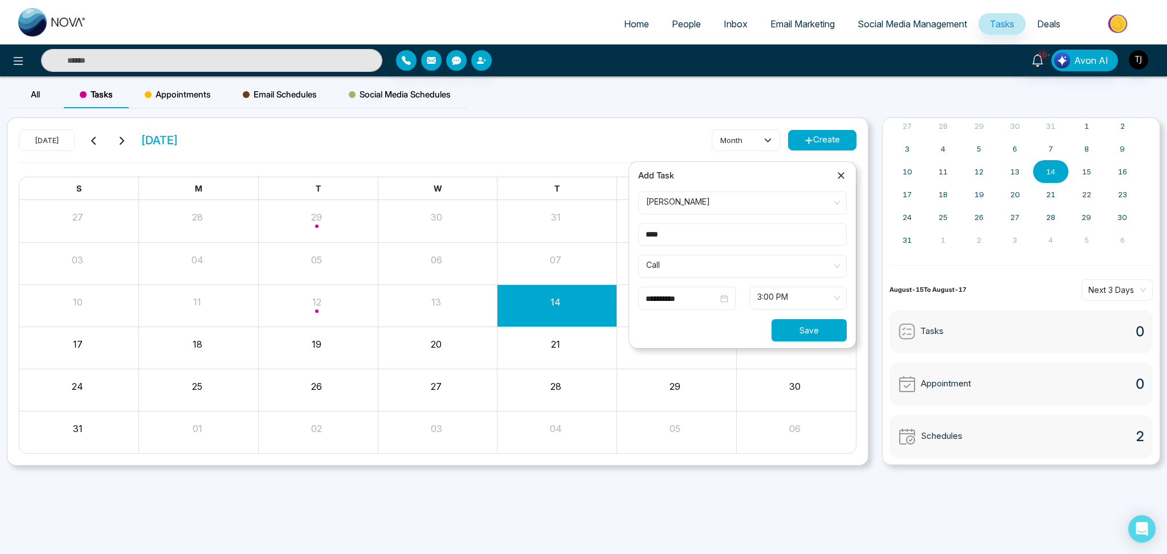
click at [807, 335] on button "Save" at bounding box center [808, 330] width 75 height 22
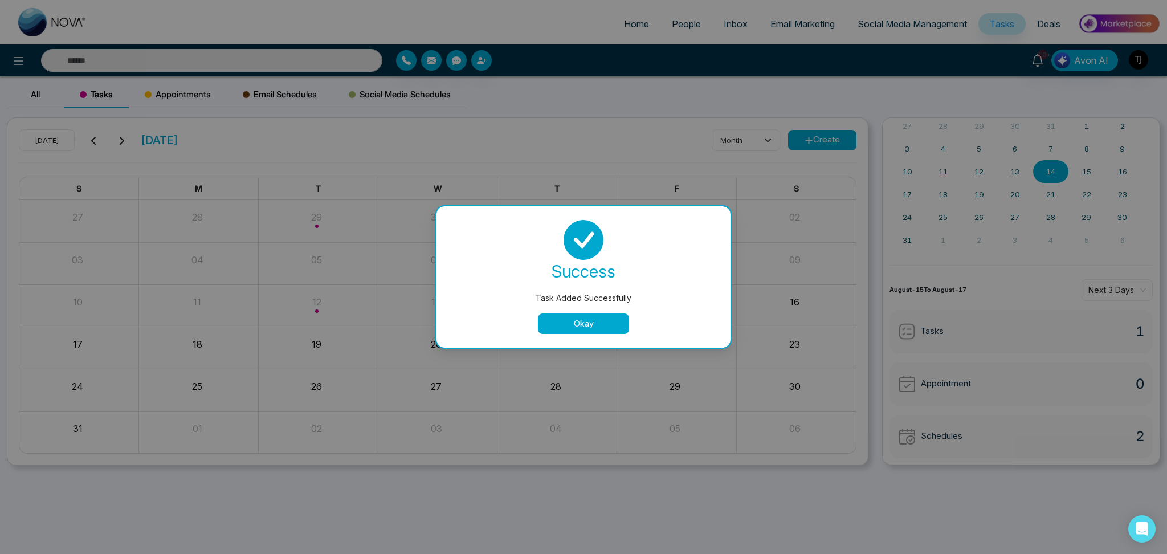
click at [569, 326] on button "Okay" at bounding box center [583, 323] width 91 height 21
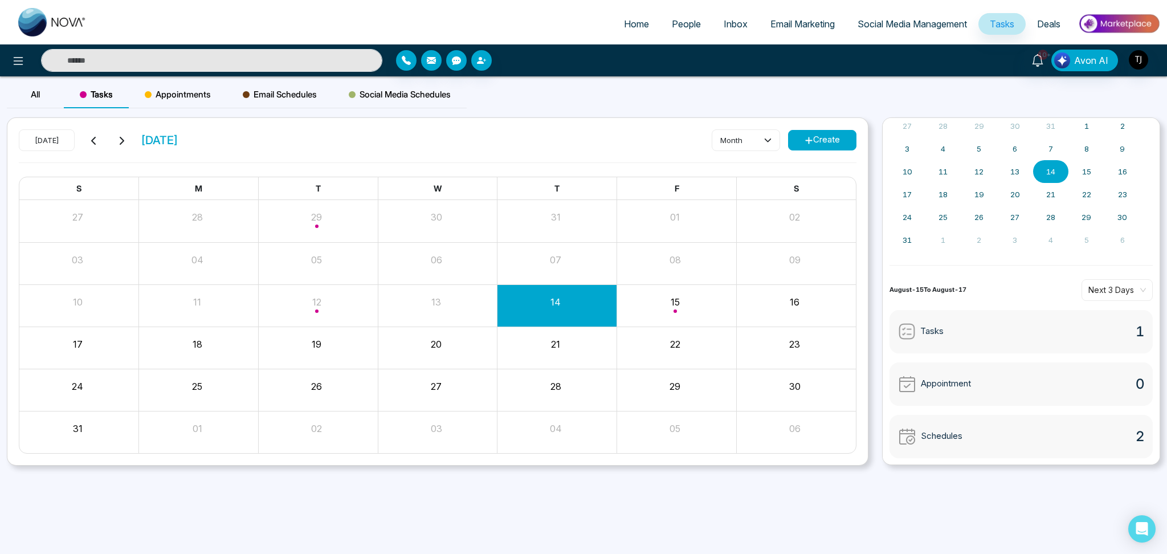
click at [214, 84] on div "Appointments" at bounding box center [178, 94] width 98 height 27
click at [827, 139] on button "Create" at bounding box center [822, 140] width 68 height 21
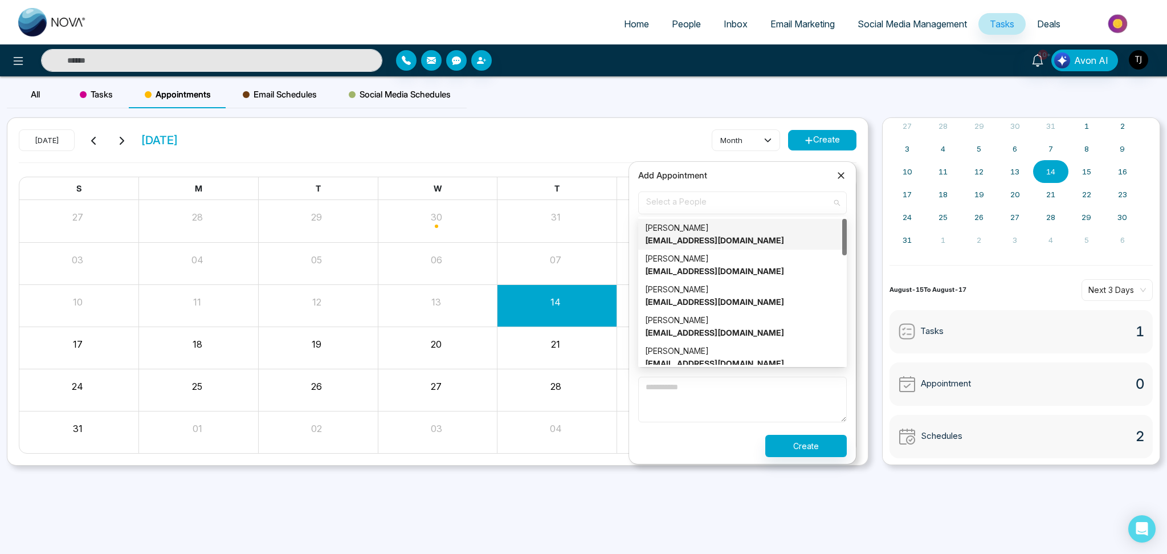
click at [771, 210] on span "Select a People" at bounding box center [742, 202] width 193 height 19
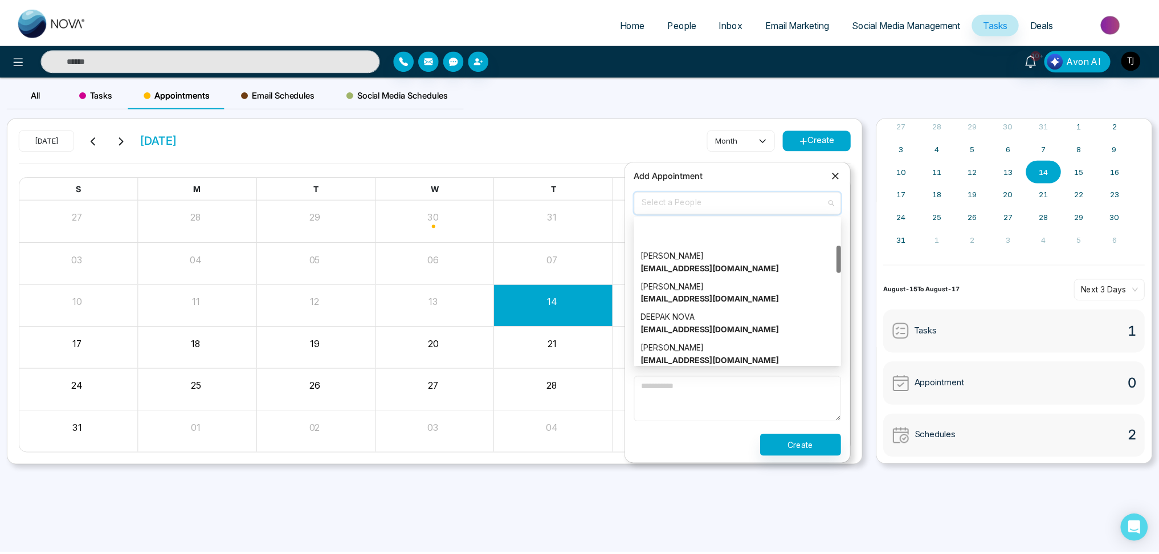
scroll to position [0, 0]
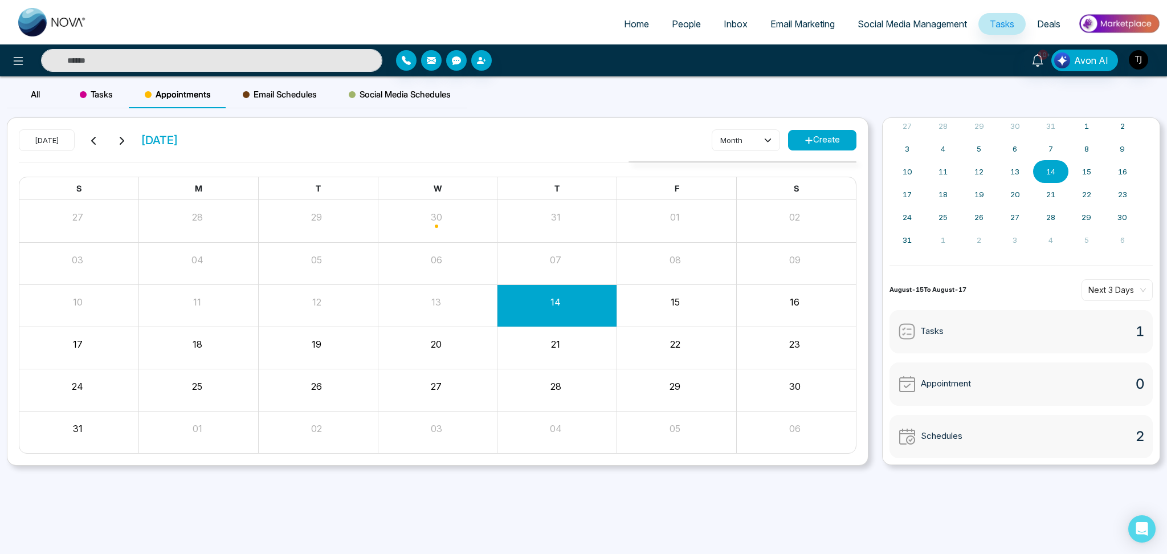
click at [287, 95] on span "Email Schedules" at bounding box center [280, 95] width 74 height 14
click at [791, 22] on span "Email Marketing" at bounding box center [802, 23] width 64 height 11
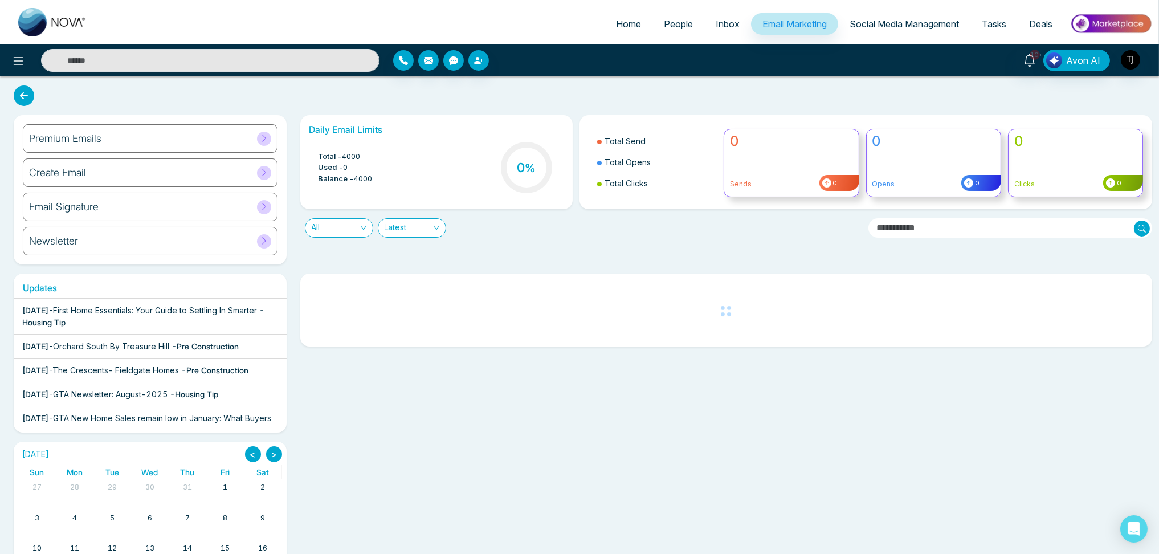
click at [243, 129] on div "Premium Emails" at bounding box center [150, 138] width 255 height 28
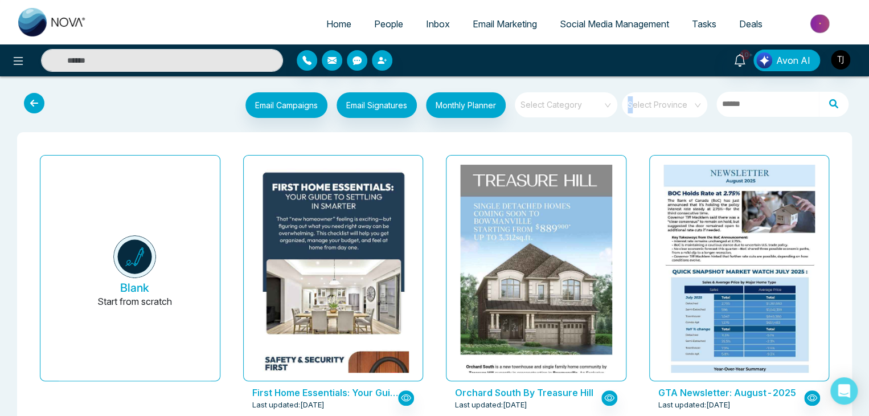
drag, startPoint x: 1147, startPoint y: 0, endPoint x: 630, endPoint y: 124, distance: 531.4
click at [630, 124] on div "Email Campaigns Start from scratch? View my campaigns Email Signatures Monthly …" at bounding box center [434, 107] width 851 height 38
click at [644, 156] on div "GTA Newsletter: August-2025 Last updated: [DATE]" at bounding box center [739, 289] width 203 height 279
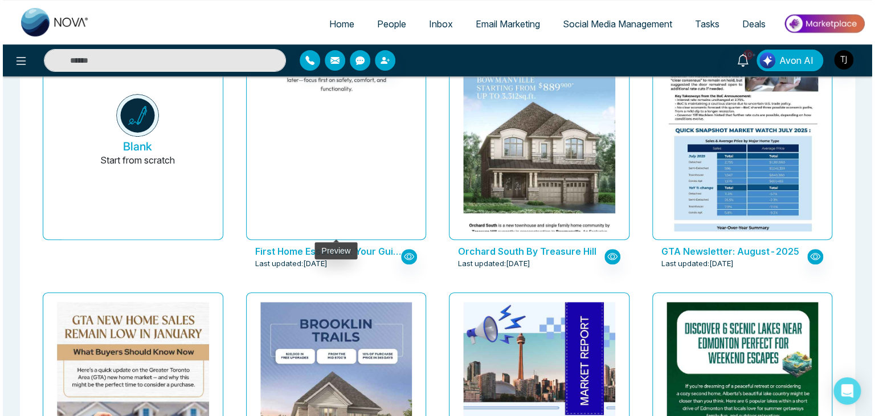
scroll to position [144, 0]
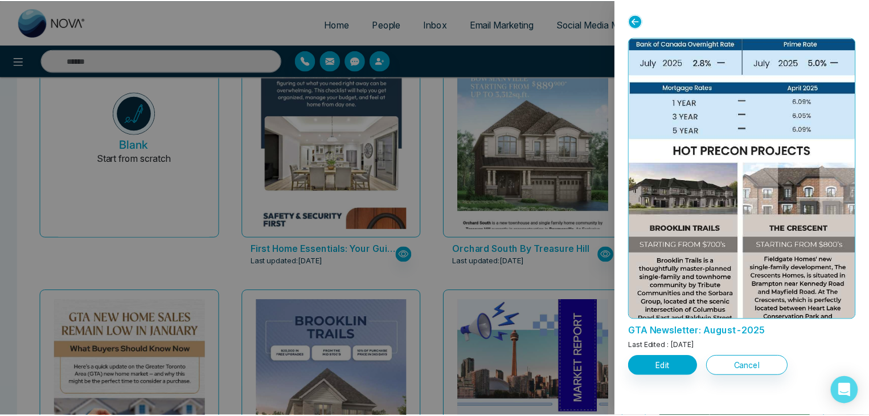
scroll to position [1100, 0]
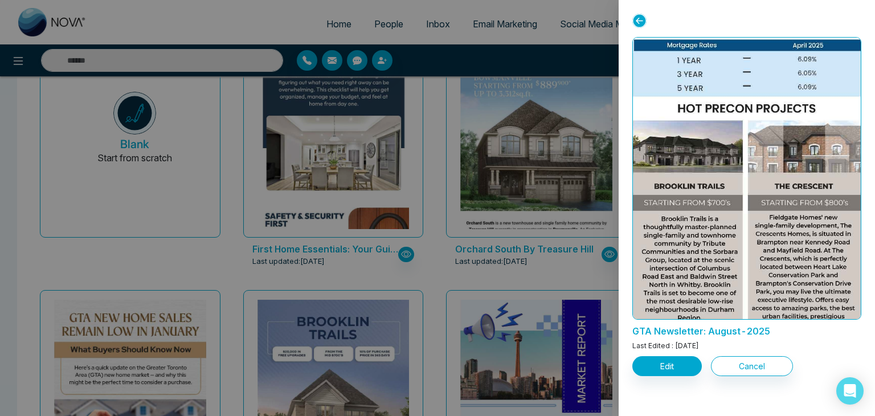
click at [641, 21] on icon at bounding box center [639, 21] width 14 height 14
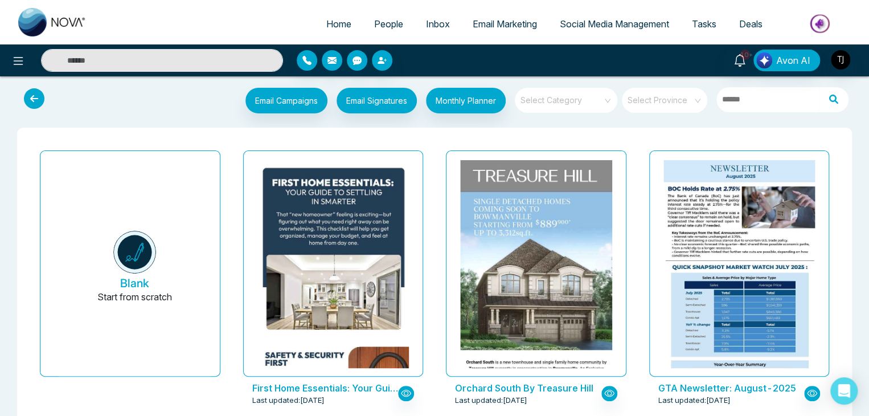
scroll to position [0, 0]
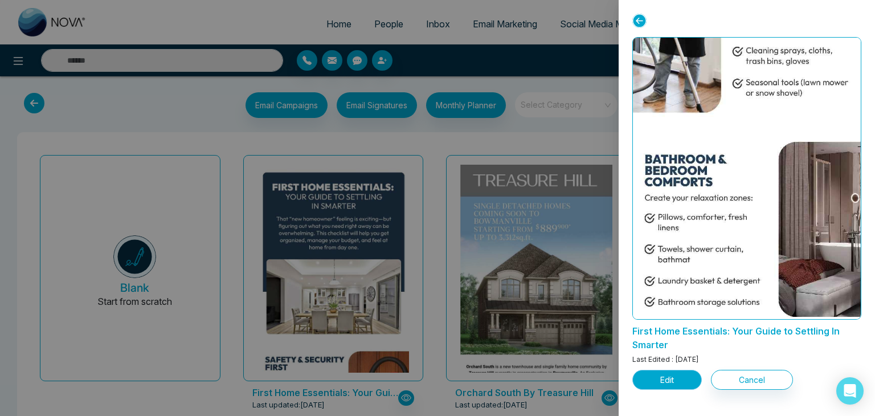
click at [642, 377] on button "Edit" at bounding box center [667, 380] width 70 height 20
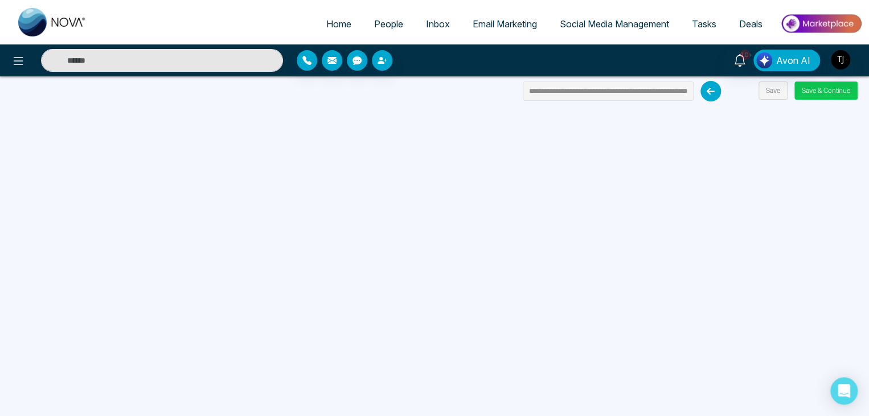
click at [850, 87] on button "Save & Continue" at bounding box center [826, 90] width 63 height 18
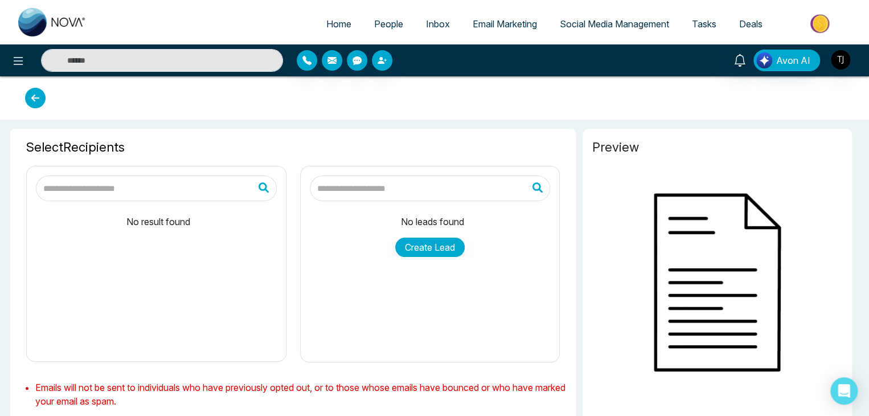
type input "**********"
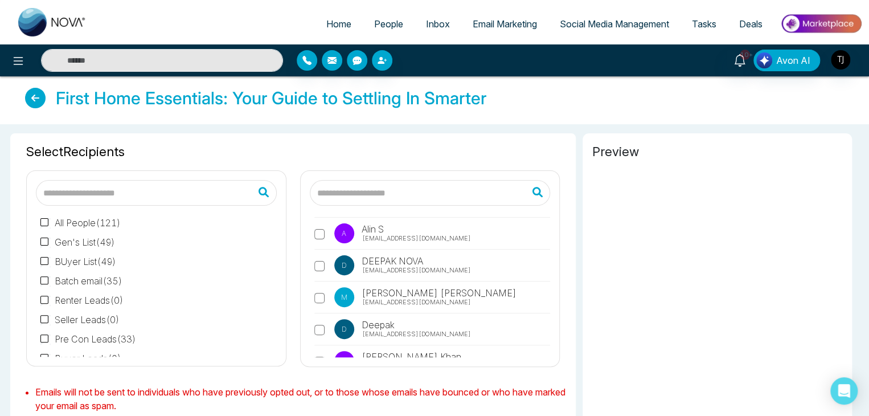
scroll to position [162, 0]
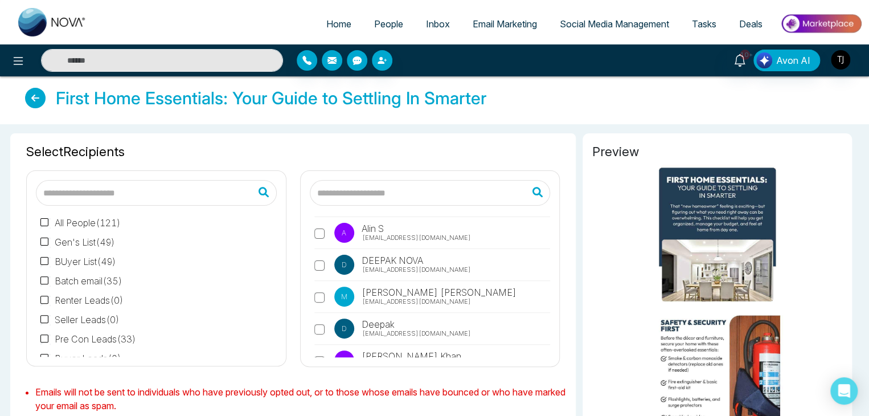
click at [313, 232] on div "a [PERSON_NAME] [EMAIL_ADDRESS][DOMAIN_NAME] A [PERSON_NAME] [PERSON_NAME][EMAI…" at bounding box center [430, 286] width 241 height 142
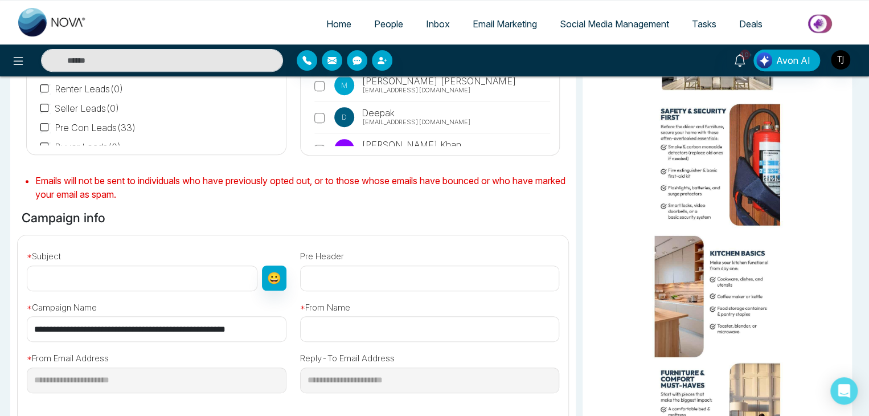
scroll to position [213, 0]
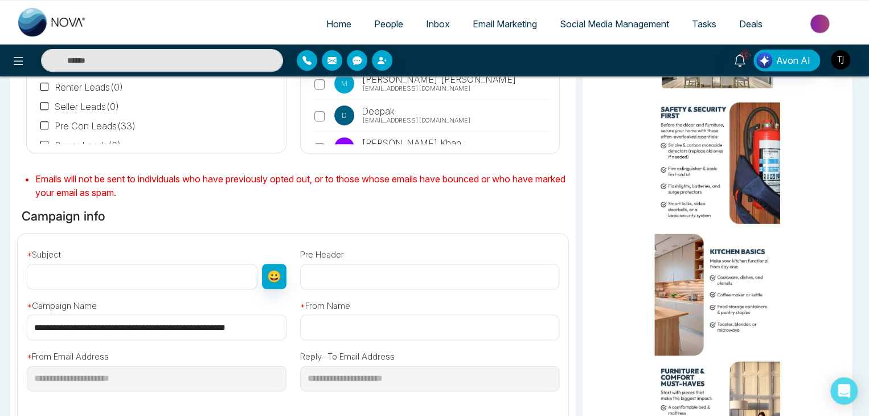
click at [262, 338] on input "**********" at bounding box center [157, 328] width 260 height 26
click at [201, 279] on input "text" at bounding box center [142, 277] width 231 height 26
paste input "**********"
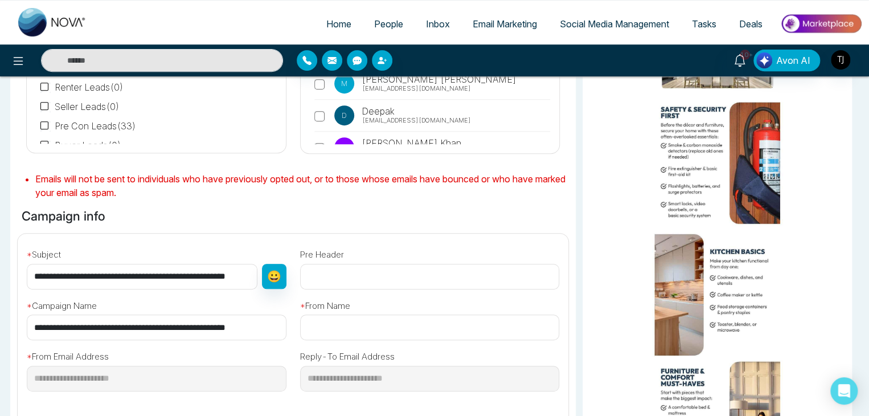
scroll to position [0, 5]
type input "**********"
click at [389, 324] on input "text" at bounding box center [430, 328] width 260 height 26
paste input "**********"
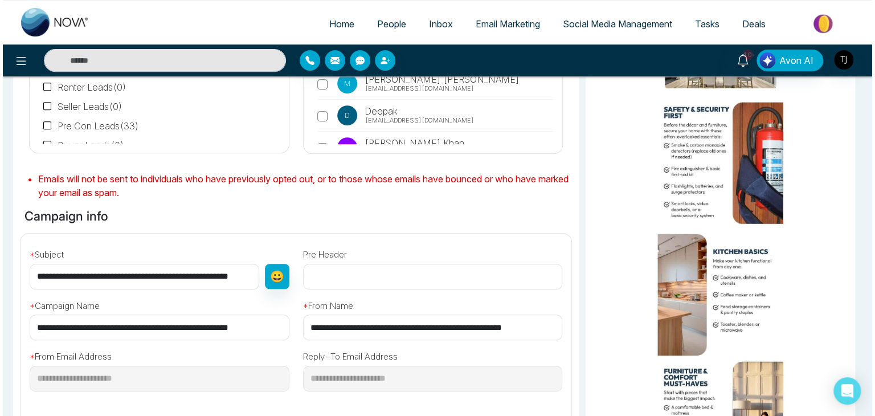
scroll to position [375, 0]
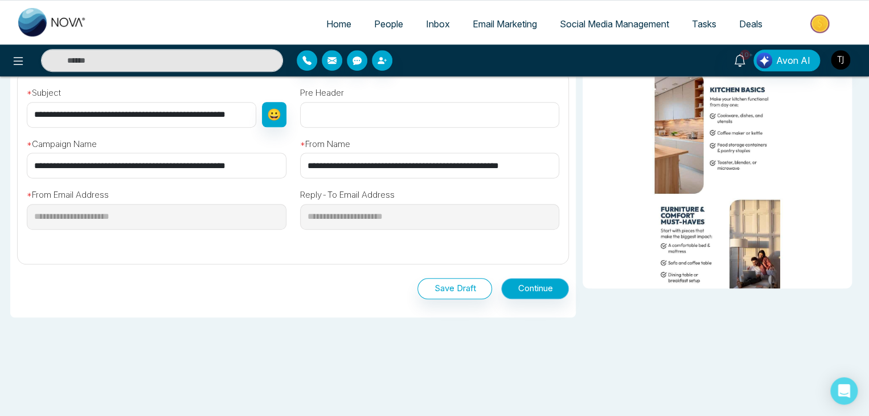
type input "**********"
click at [547, 292] on button "Continue" at bounding box center [535, 288] width 68 height 21
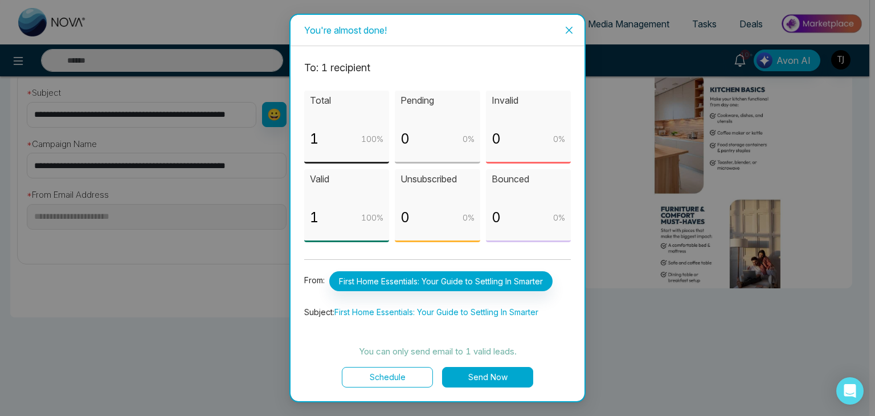
click at [398, 377] on button "Schedule" at bounding box center [387, 377] width 91 height 21
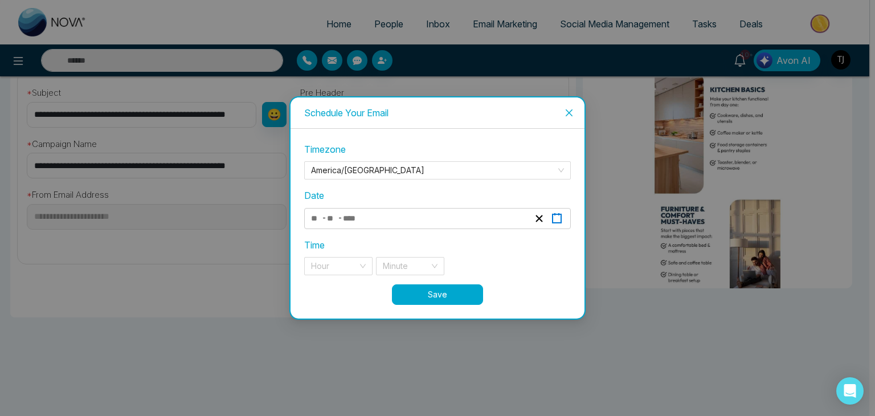
click at [554, 219] on icon "button" at bounding box center [557, 218] width 11 height 11
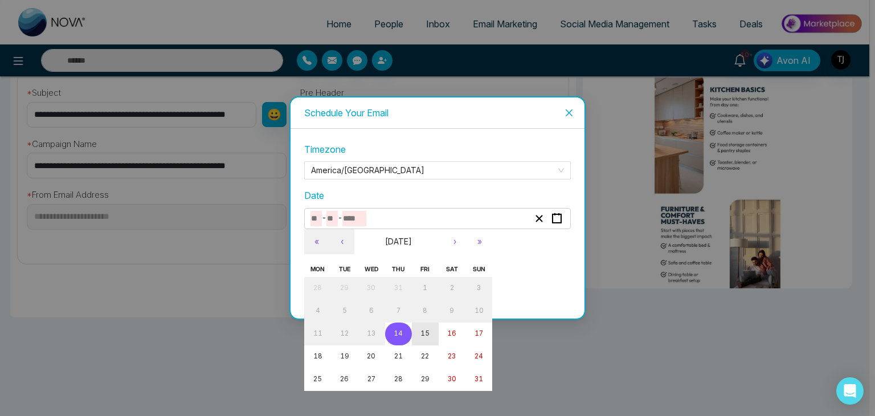
click at [426, 334] on abbr "15" at bounding box center [424, 333] width 9 height 8
type input "*"
type input "**"
type input "****"
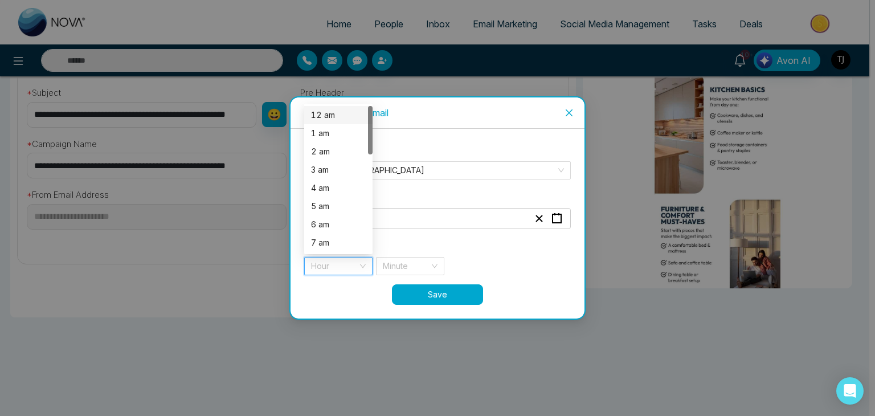
click at [346, 264] on input "search" at bounding box center [334, 266] width 47 height 17
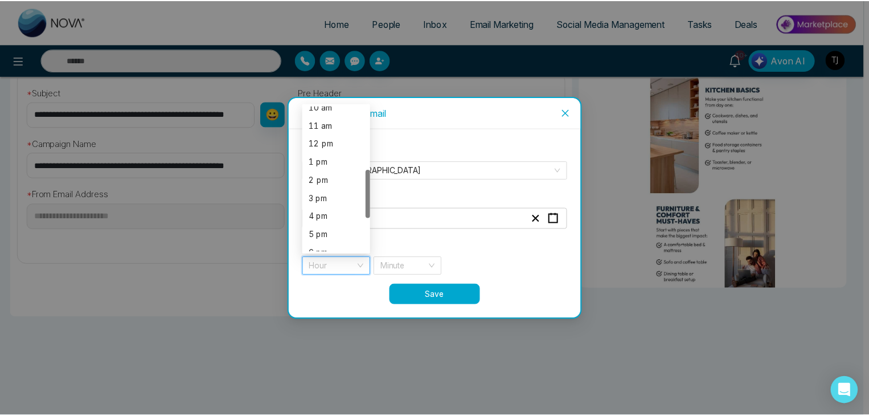
scroll to position [228, 0]
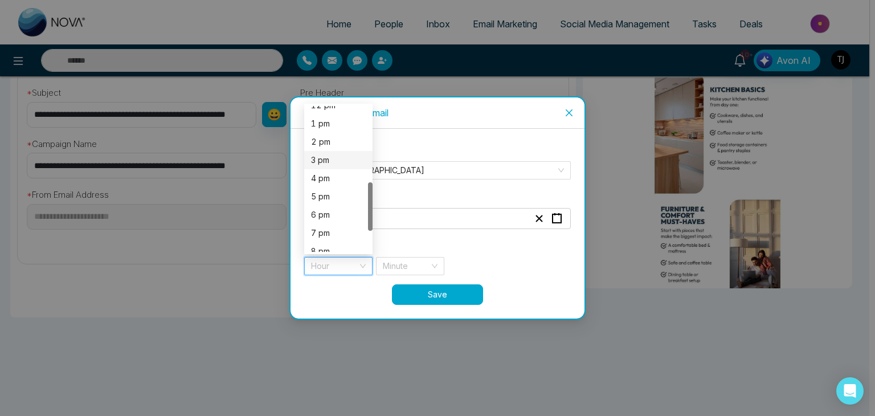
click at [340, 156] on div "3 pm" at bounding box center [338, 160] width 55 height 13
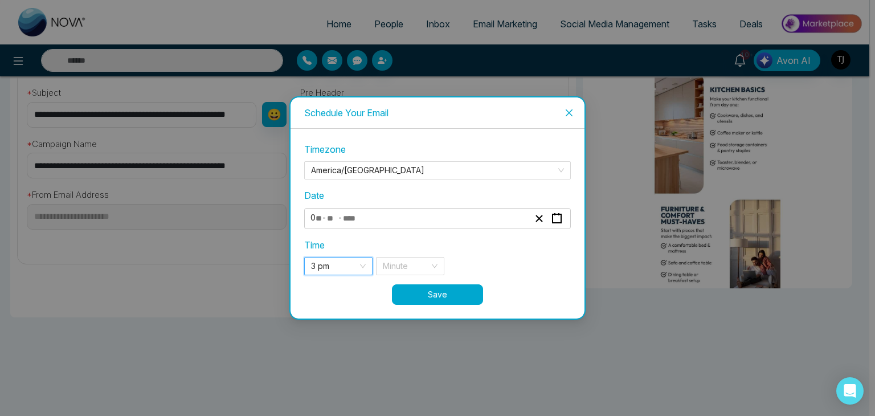
click at [442, 296] on button "Save" at bounding box center [437, 294] width 91 height 21
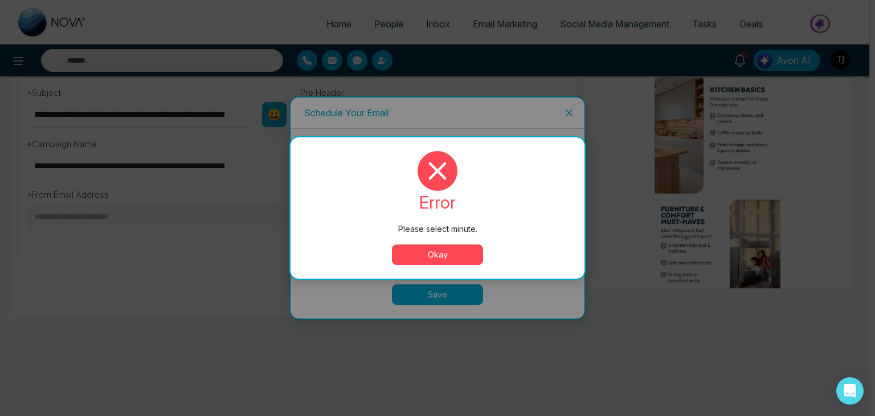
drag, startPoint x: 435, startPoint y: 247, endPoint x: 427, endPoint y: 256, distance: 12.5
click at [427, 256] on button "Okay" at bounding box center [437, 254] width 91 height 21
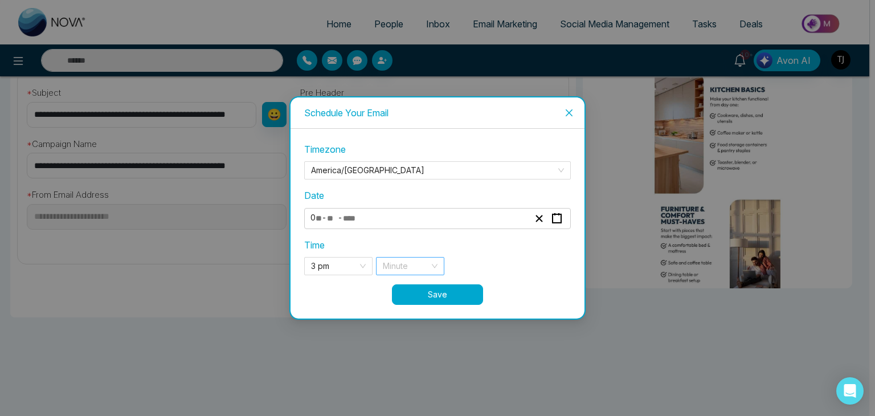
click at [426, 264] on input "search" at bounding box center [406, 266] width 47 height 17
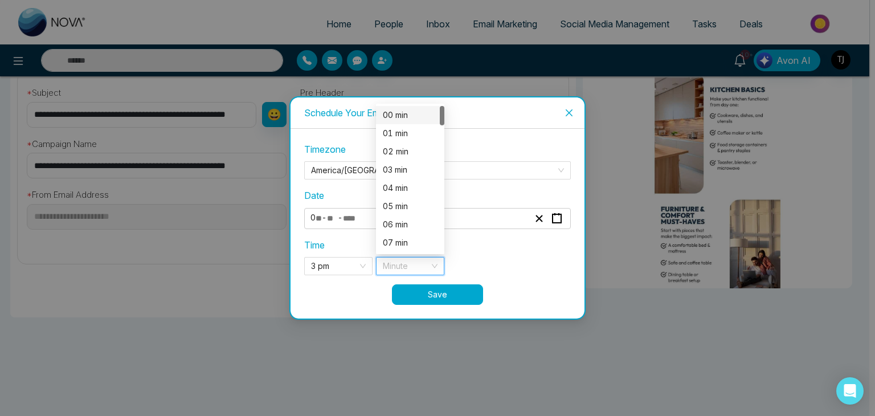
click at [426, 124] on div "01 min" at bounding box center [410, 133] width 68 height 18
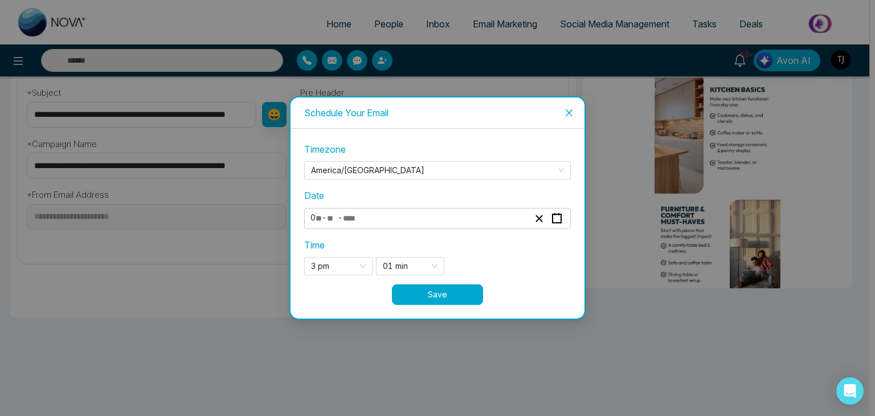
click at [456, 297] on button "Save" at bounding box center [437, 294] width 91 height 21
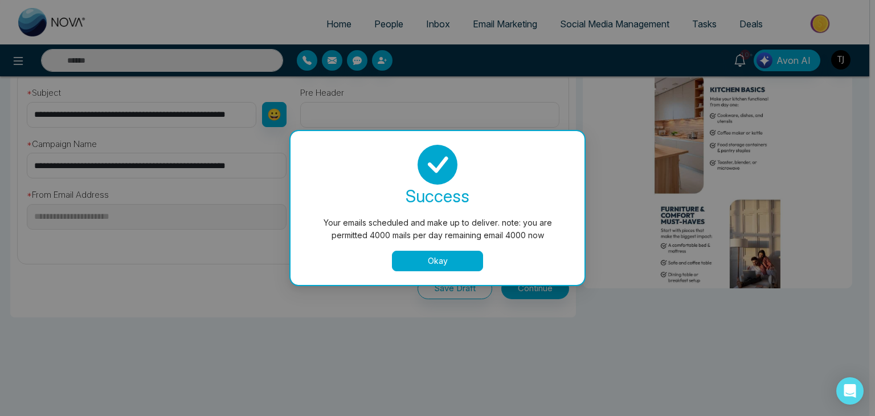
click at [451, 258] on button "Okay" at bounding box center [437, 261] width 91 height 21
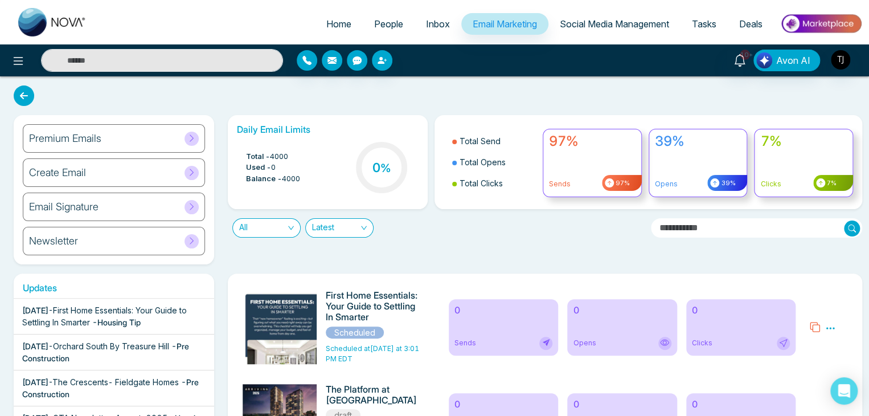
click at [707, 23] on span "Tasks" at bounding box center [704, 23] width 25 height 11
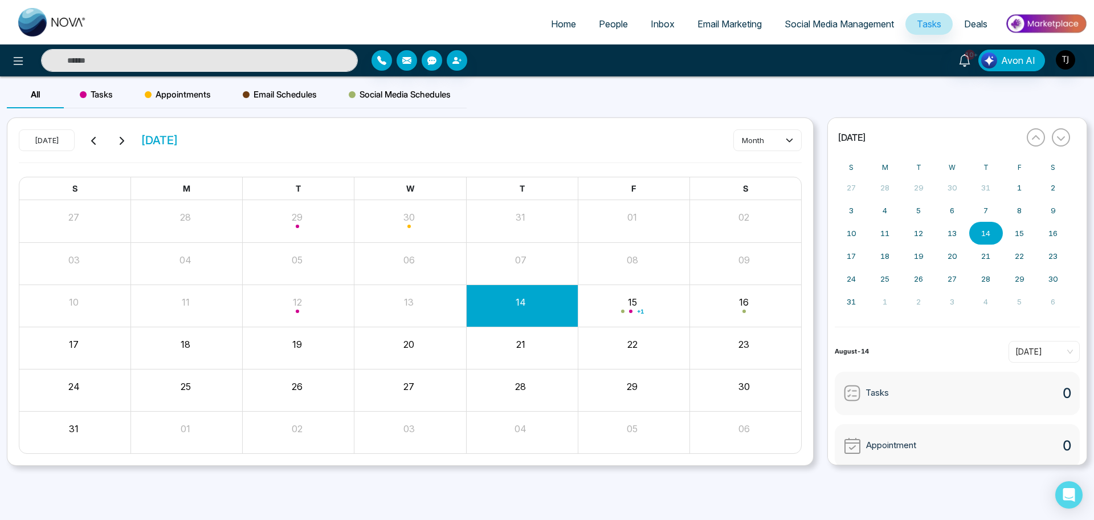
drag, startPoint x: 860, startPoint y: 0, endPoint x: 630, endPoint y: 305, distance: 382.1
click at [630, 305] on div "+ 1" at bounding box center [634, 305] width 112 height 27
click at [162, 83] on div "Appointments" at bounding box center [178, 94] width 98 height 27
click at [615, 311] on div "15" at bounding box center [634, 305] width 112 height 27
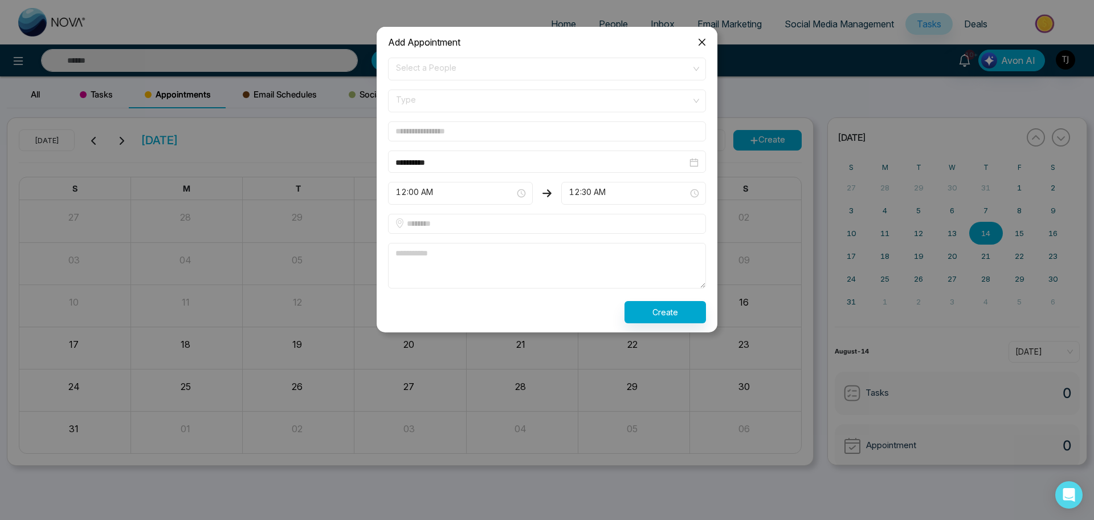
click at [703, 35] on span "Close" at bounding box center [702, 42] width 31 height 31
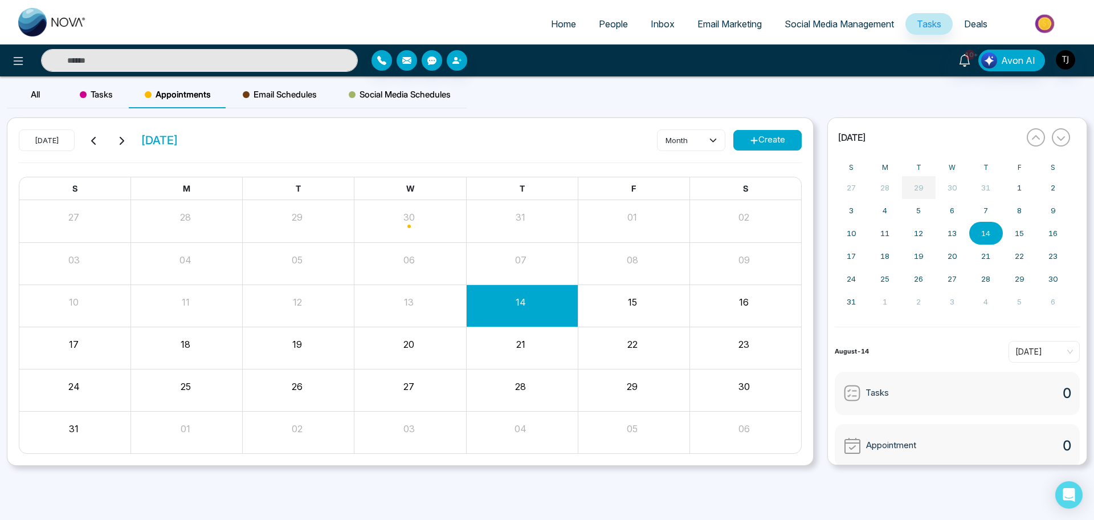
drag, startPoint x: 908, startPoint y: 177, endPoint x: 877, endPoint y: 80, distance: 101.8
click at [875, 81] on div "All Tasks Appointments Email Schedules Social Media Schedules [DATE] [DATE] mon…" at bounding box center [547, 280] width 1094 height 398
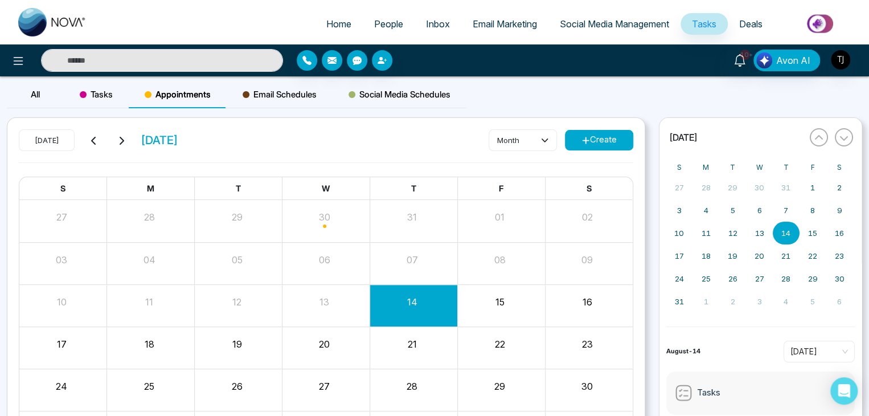
drag, startPoint x: 1075, startPoint y: 0, endPoint x: 634, endPoint y: 122, distance: 458.1
click at [634, 122] on div "[DATE] [DATE] month Create S M T W T F S 27 28 29 30 31 01 02 03 04 05 06 07 08…" at bounding box center [326, 292] width 638 height 348
click at [25, 97] on div "All" at bounding box center [35, 94] width 57 height 27
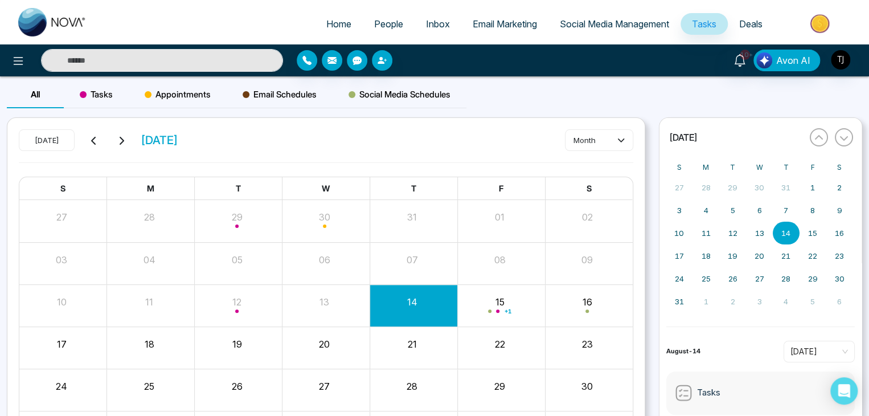
click at [139, 96] on div "Appointments" at bounding box center [178, 94] width 98 height 27
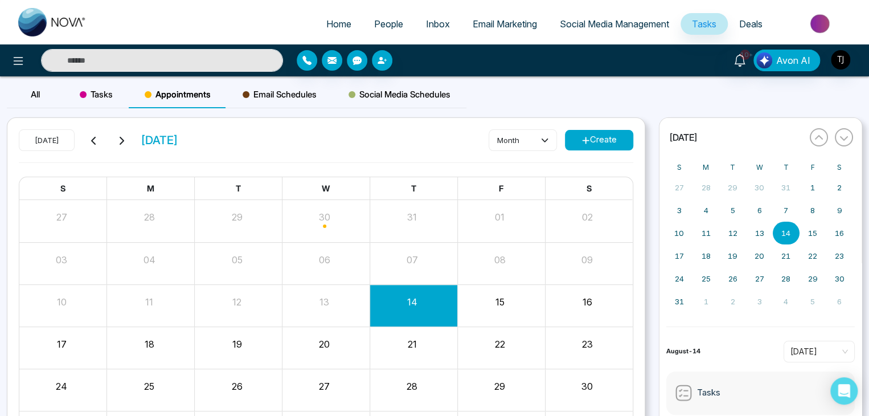
click at [264, 84] on div "Email Schedules" at bounding box center [280, 94] width 106 height 27
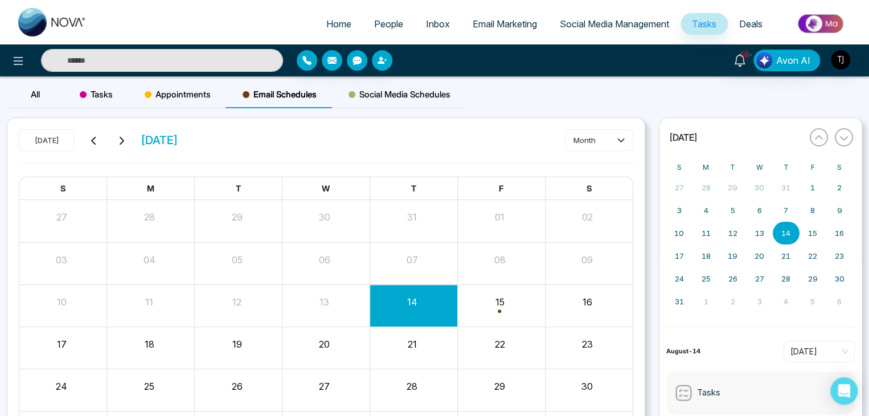
click at [371, 91] on span "Social Media Schedules" at bounding box center [400, 95] width 102 height 14
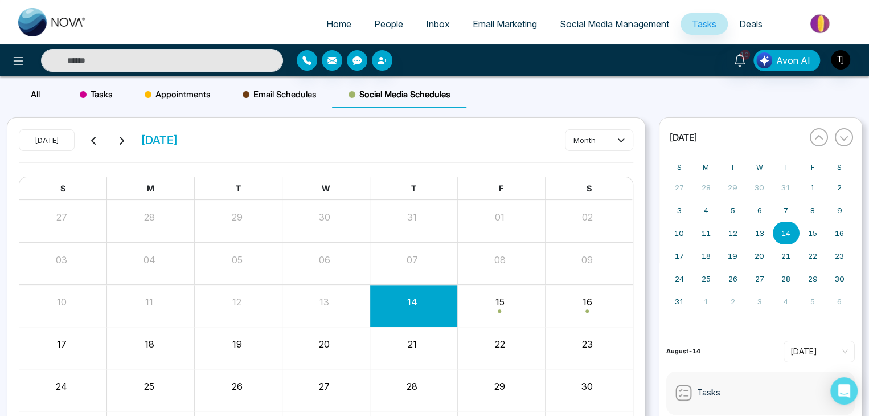
click at [113, 89] on div "Tasks" at bounding box center [96, 94] width 65 height 27
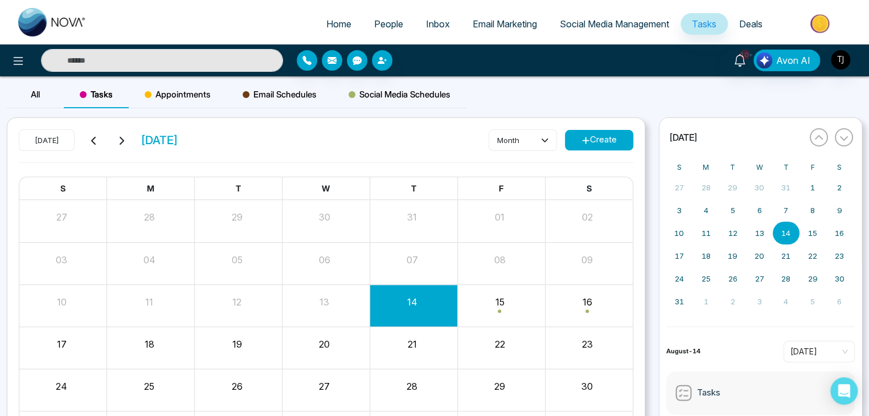
click at [23, 87] on div "All" at bounding box center [35, 94] width 57 height 27
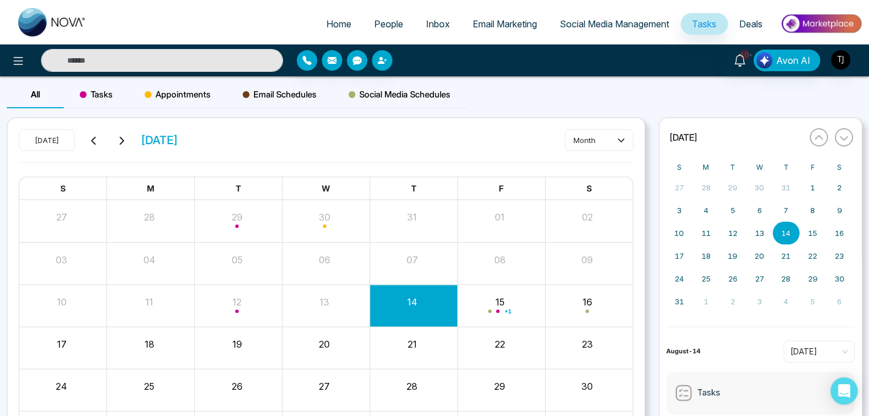
click at [315, 19] on link "Home" at bounding box center [339, 24] width 48 height 22
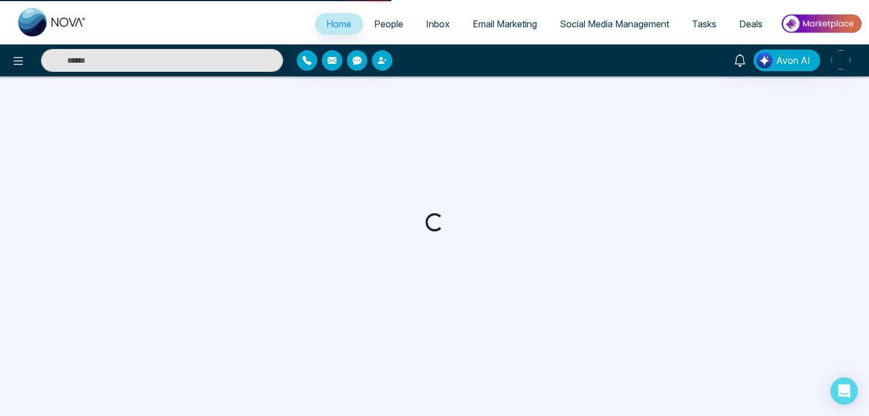
select select "*"
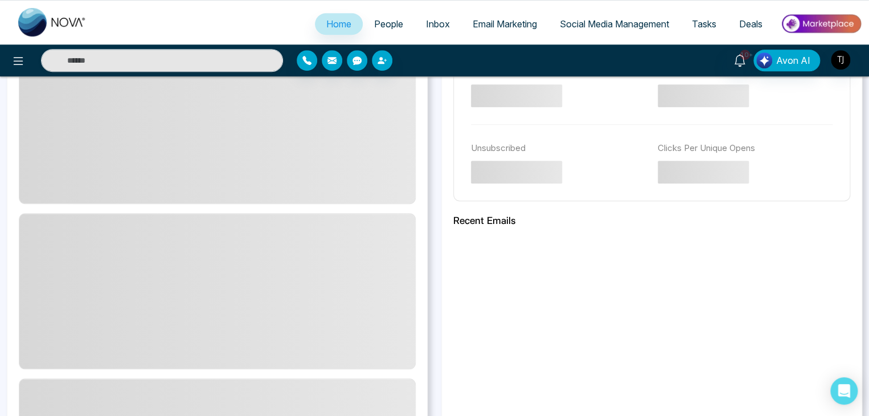
scroll to position [387, 0]
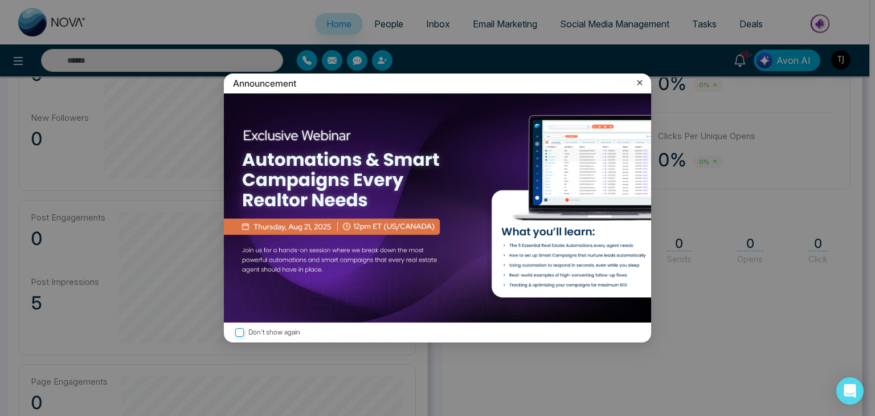
click at [640, 82] on icon at bounding box center [639, 82] width 11 height 11
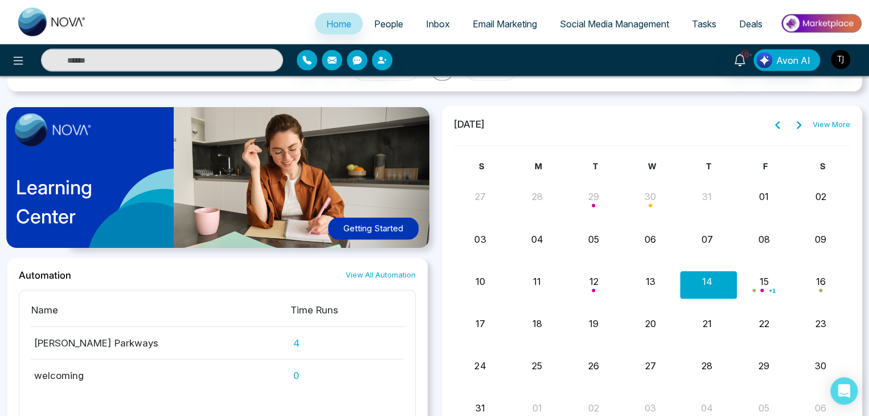
scroll to position [1165, 0]
click at [386, 219] on button "Getting Started" at bounding box center [373, 228] width 91 height 22
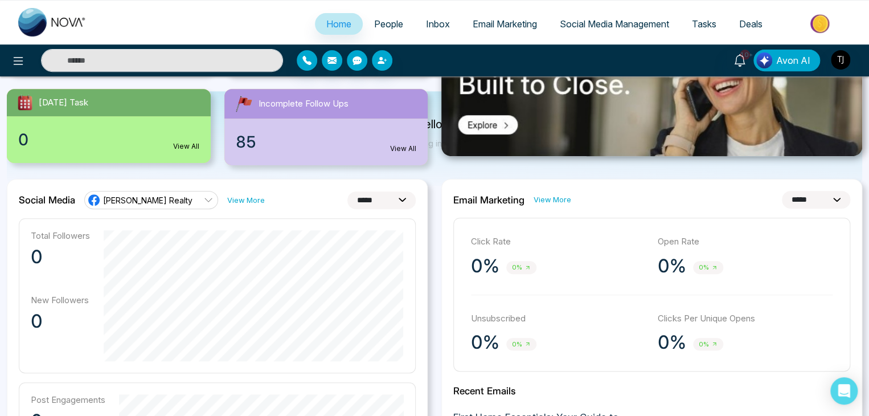
scroll to position [0, 0]
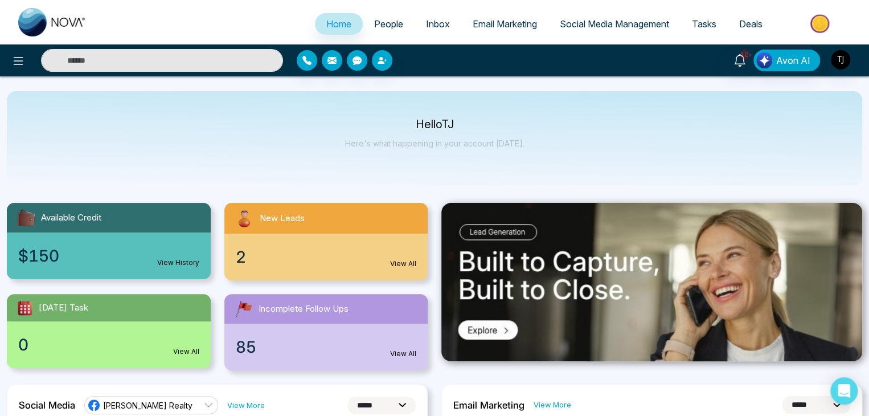
click at [396, 17] on link "People" at bounding box center [389, 24] width 52 height 22
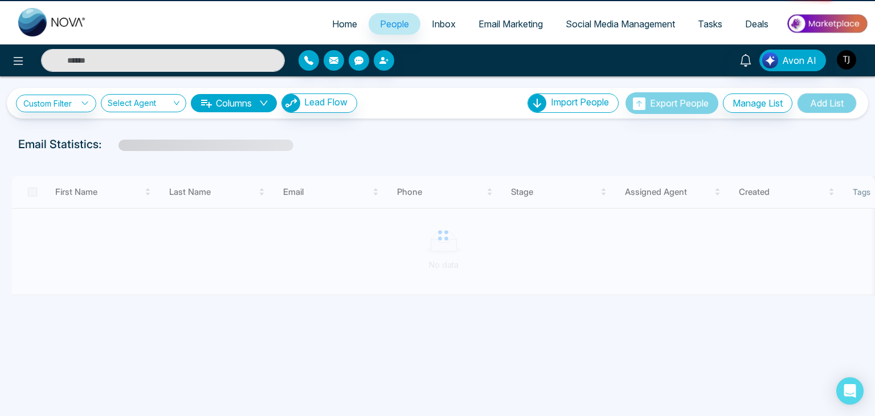
click at [436, 16] on link "Inbox" at bounding box center [443, 24] width 47 height 22
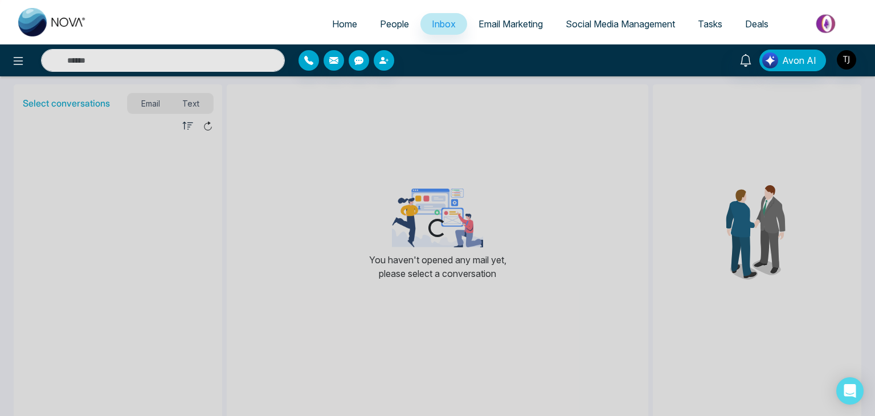
click at [333, 19] on span "Home" at bounding box center [344, 23] width 25 height 11
select select "*"
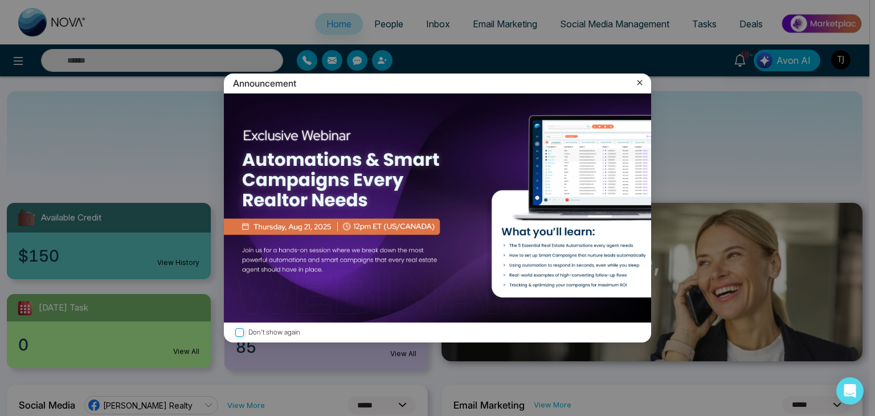
click at [640, 83] on icon at bounding box center [640, 82] width 5 height 5
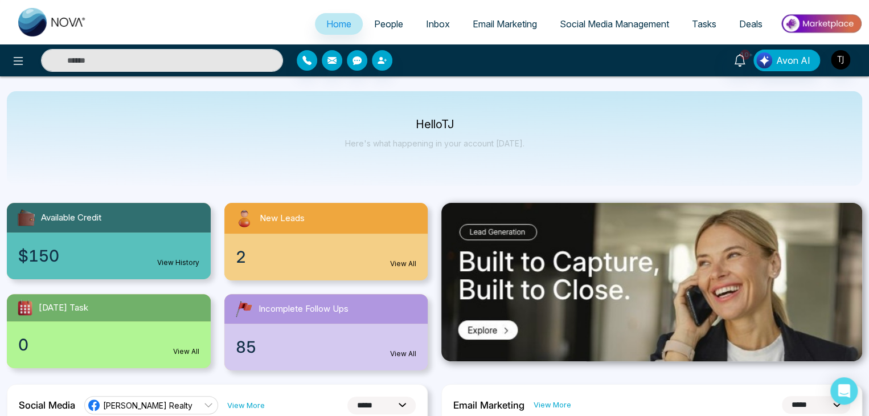
click at [2, 60] on div at bounding box center [145, 60] width 290 height 23
click at [11, 66] on icon at bounding box center [18, 61] width 14 height 14
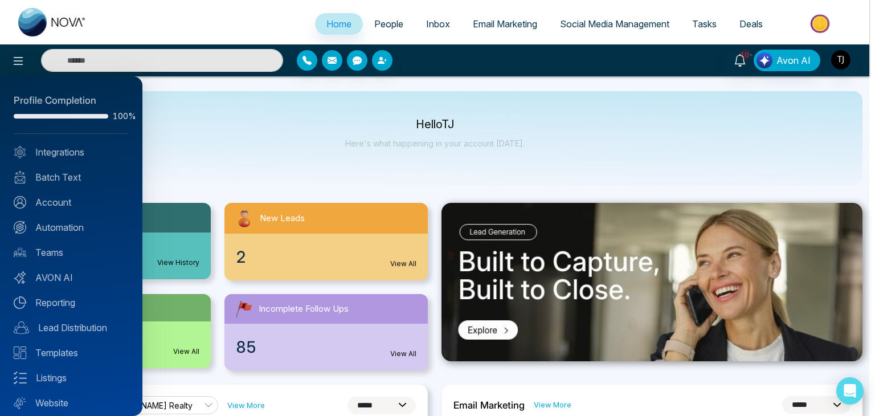
click at [230, 124] on div at bounding box center [437, 208] width 875 height 416
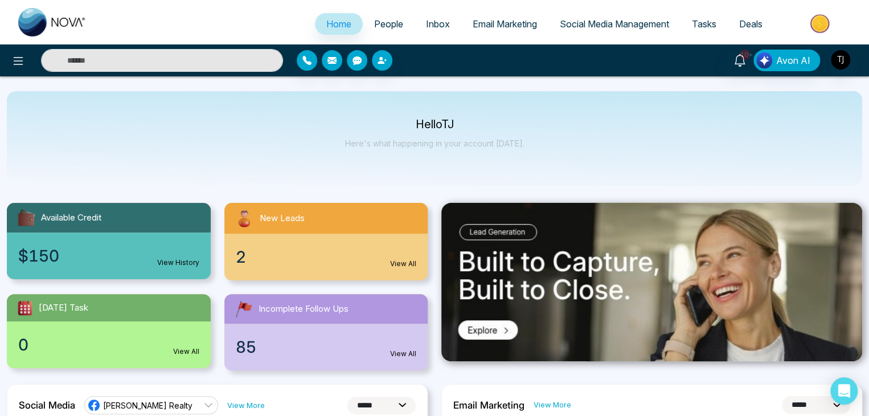
click at [7, 49] on button at bounding box center [18, 60] width 23 height 23
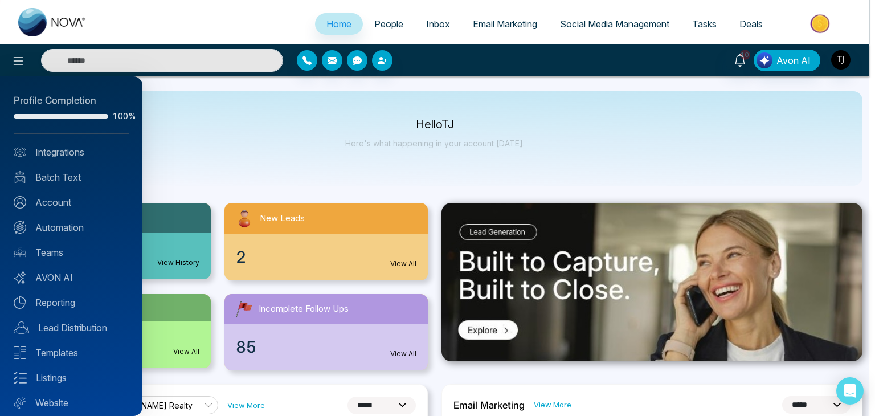
click at [352, 119] on div at bounding box center [437, 208] width 875 height 416
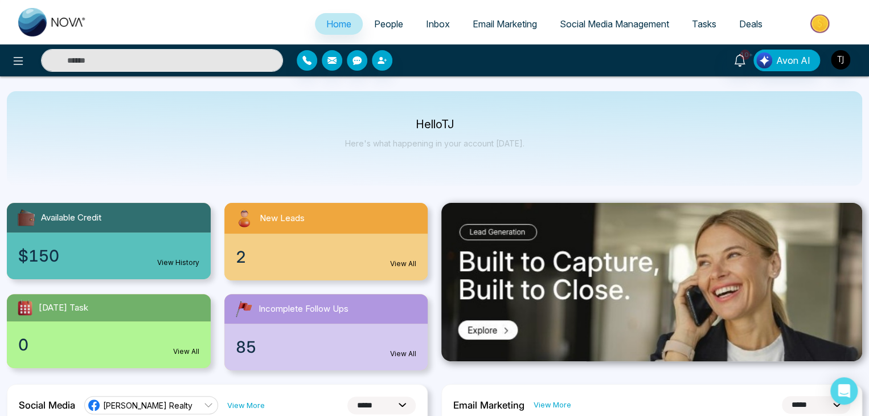
click at [7, 49] on button at bounding box center [18, 60] width 23 height 23
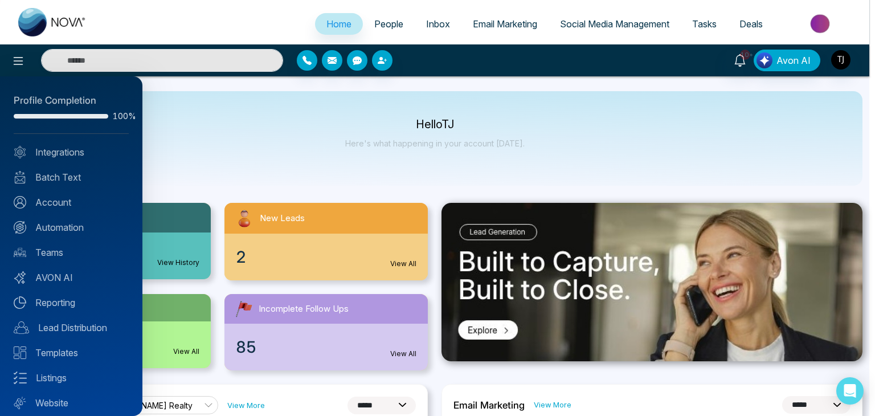
click at [167, 132] on div at bounding box center [437, 208] width 875 height 416
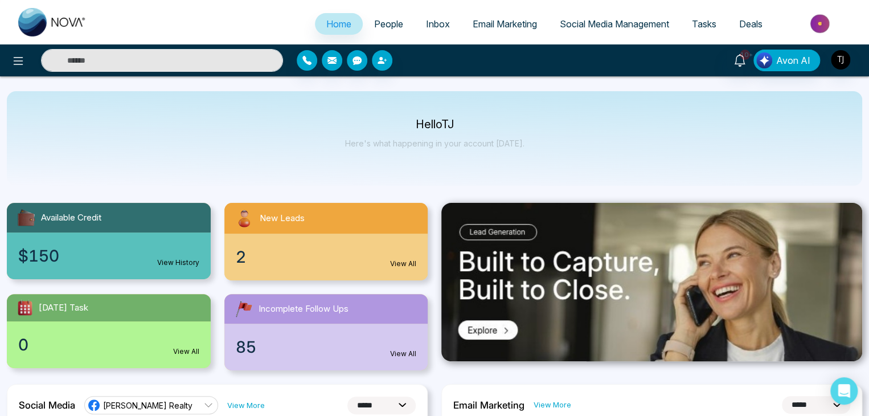
click at [374, 26] on span "People" at bounding box center [388, 23] width 29 height 11
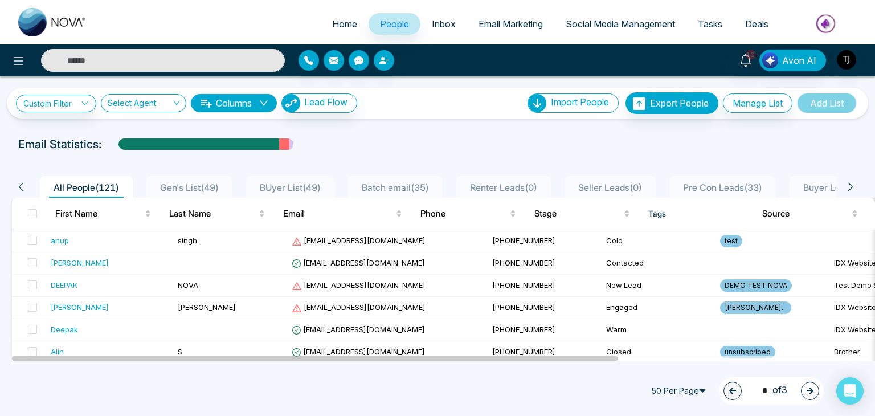
click at [433, 20] on span "Inbox" at bounding box center [444, 23] width 24 height 11
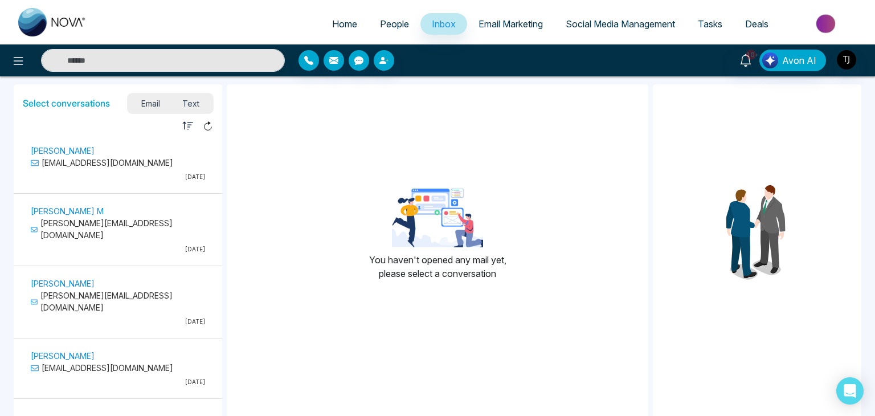
click at [321, 17] on link "Home" at bounding box center [345, 24] width 48 height 22
select select "*"
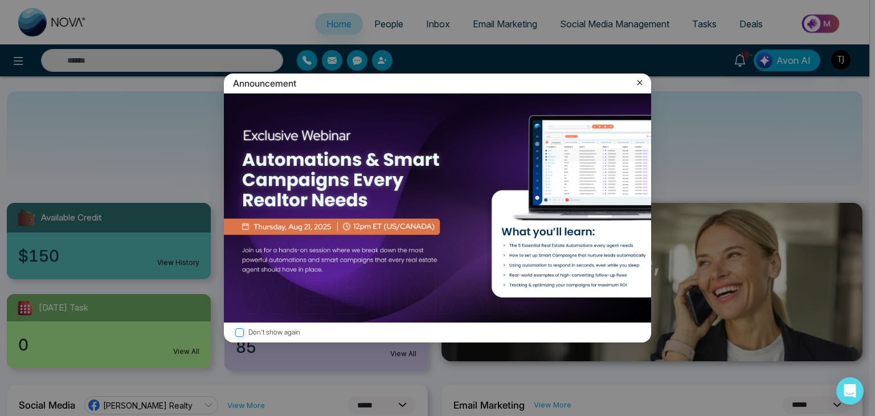
click at [635, 80] on icon at bounding box center [639, 82] width 11 height 11
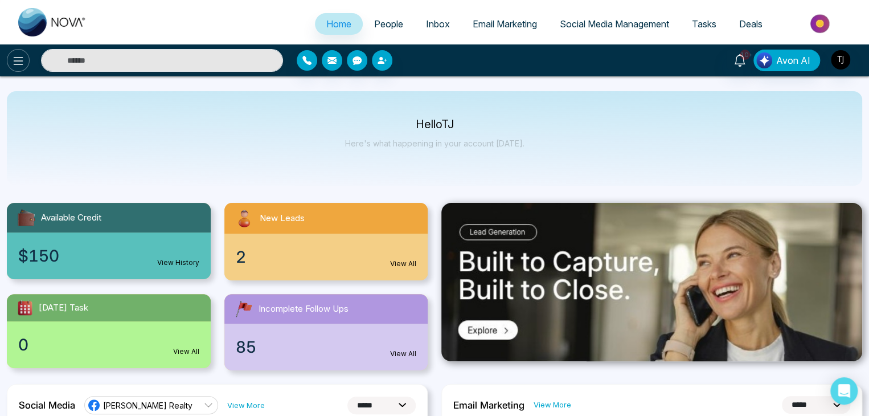
click at [25, 62] on button at bounding box center [18, 60] width 23 height 23
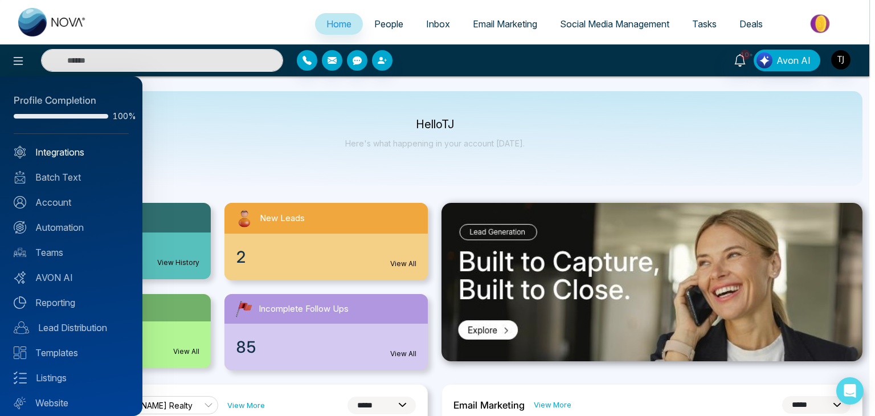
click at [80, 152] on link "Integrations" at bounding box center [71, 152] width 115 height 14
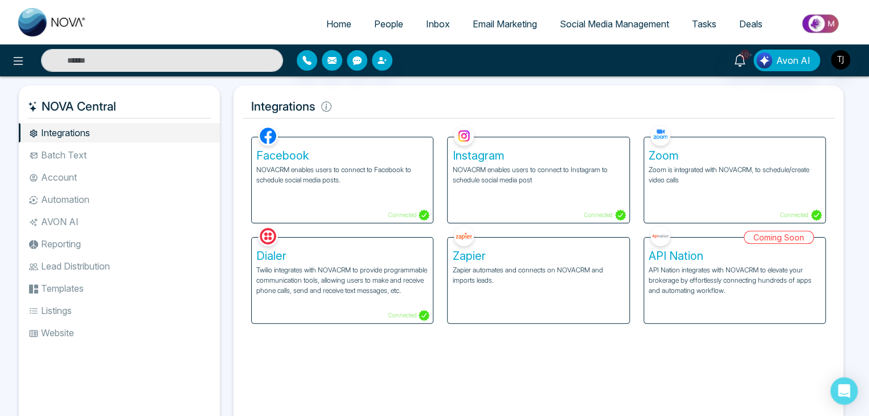
click at [296, 192] on div "Facebook NOVACRM enables users to connect to Facebook to schedule social media …" at bounding box center [342, 179] width 181 height 85
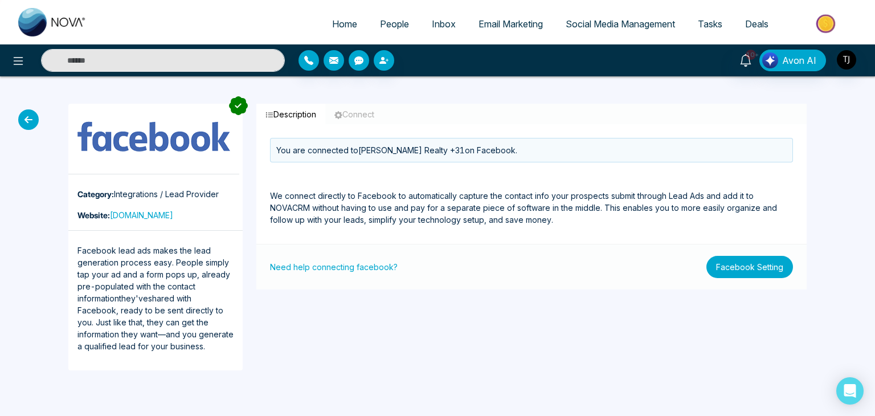
click at [751, 264] on button "Facebook Setting" at bounding box center [750, 267] width 87 height 22
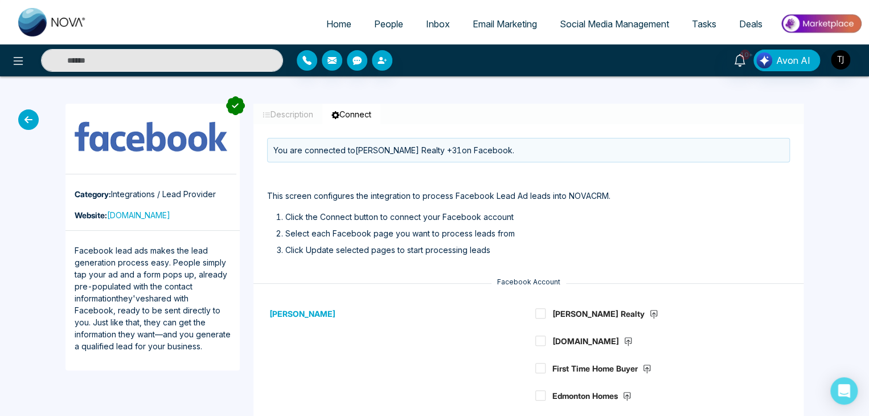
click at [35, 121] on icon at bounding box center [28, 119] width 21 height 21
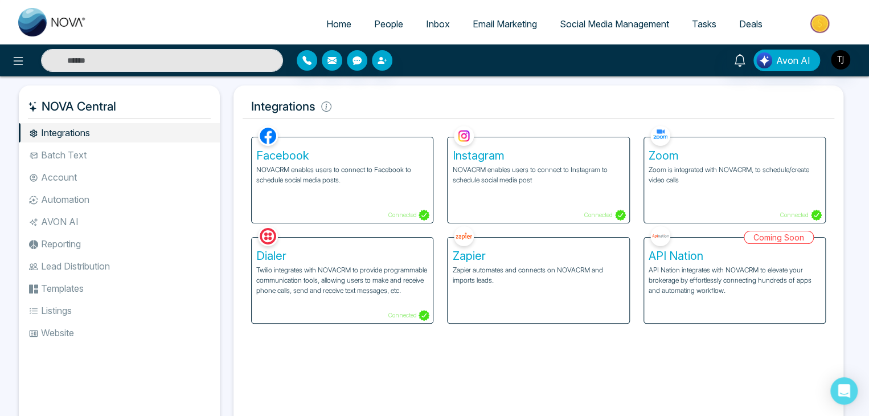
click at [362, 166] on p "NOVACRM enables users to connect to Facebook to schedule social media posts." at bounding box center [342, 175] width 172 height 21
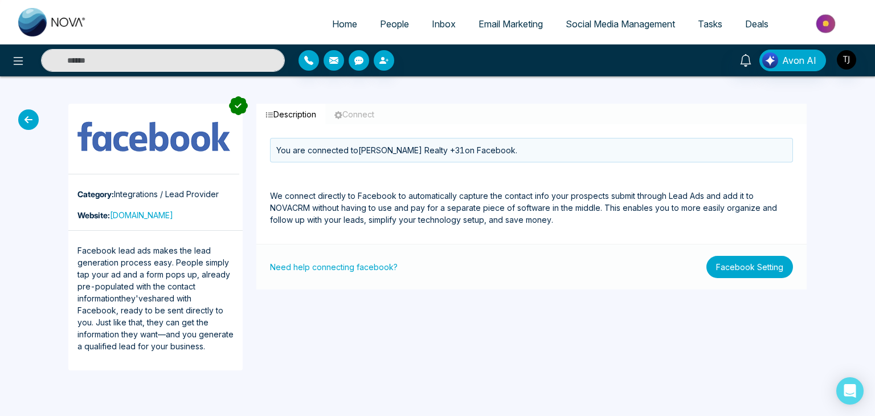
click at [730, 270] on button "Facebook Setting" at bounding box center [750, 267] width 87 height 22
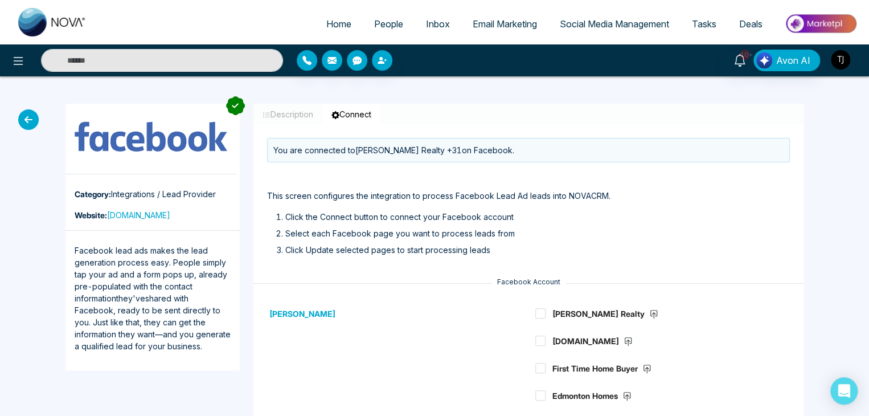
click at [846, 67] on img "button" at bounding box center [840, 59] width 19 height 19
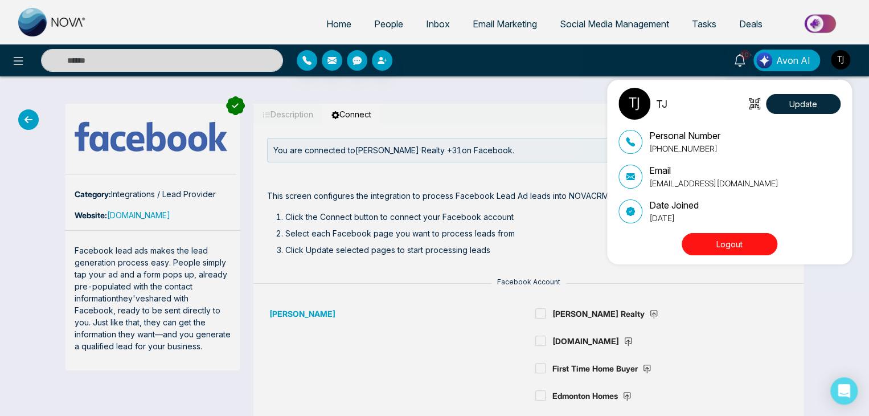
click at [368, 113] on div "TJ Update Personal Number [PHONE_NUMBER] Email [EMAIL_ADDRESS][DOMAIN_NAME] Dat…" at bounding box center [434, 208] width 869 height 416
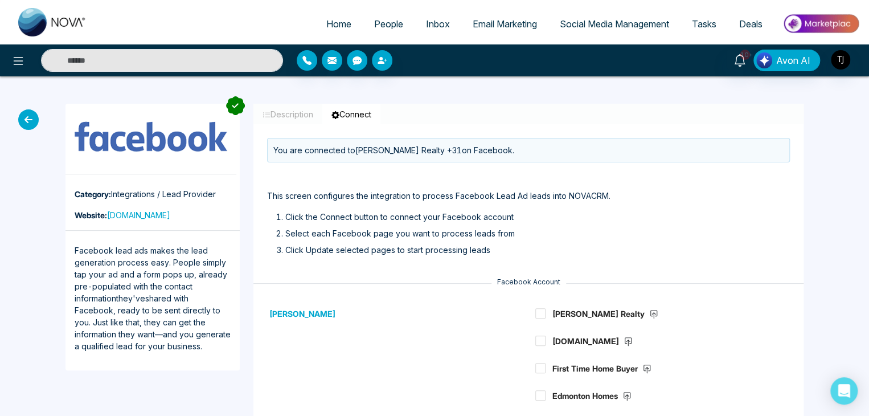
click at [368, 113] on button "Connect" at bounding box center [351, 114] width 58 height 21
click at [833, 65] on img "button" at bounding box center [840, 59] width 19 height 19
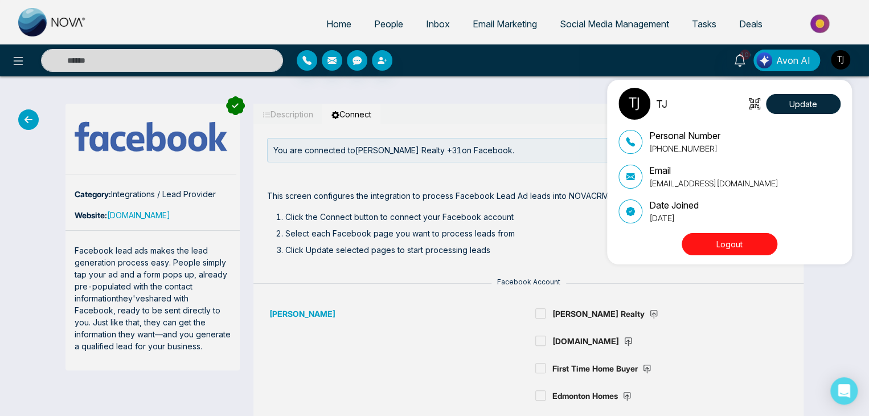
click at [750, 236] on button "Logout" at bounding box center [730, 244] width 96 height 22
